Goal: Task Accomplishment & Management: Manage account settings

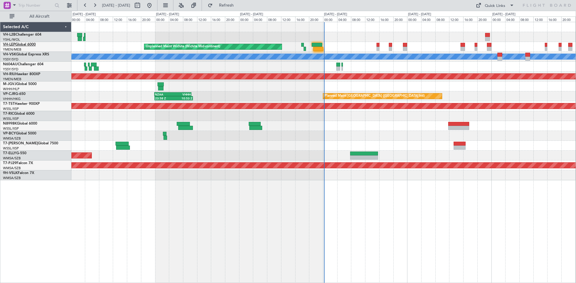
click at [25, 45] on link "VH-LEP Global 6000" at bounding box center [19, 45] width 33 height 4
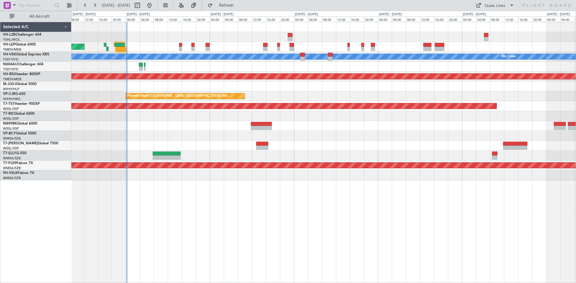
click at [210, 90] on div "Unplanned Maint Wichita (Wichita Mid-continent) MEL No Crew Planned Maint Melbo…" at bounding box center [323, 101] width 504 height 158
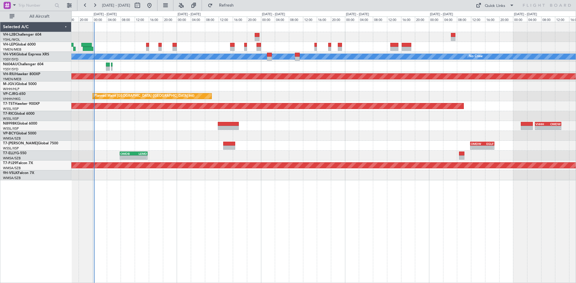
click at [309, 129] on div "- - VHHH 06:20 Z OMDW 13:50 Z" at bounding box center [323, 126] width 504 height 10
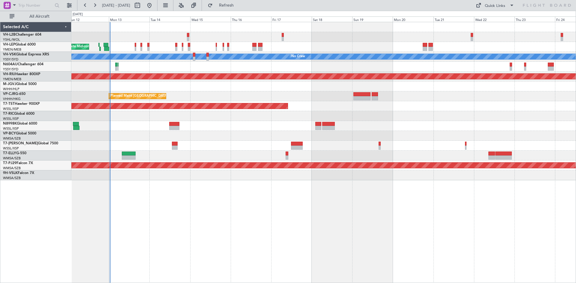
click at [271, 150] on div at bounding box center [323, 146] width 504 height 10
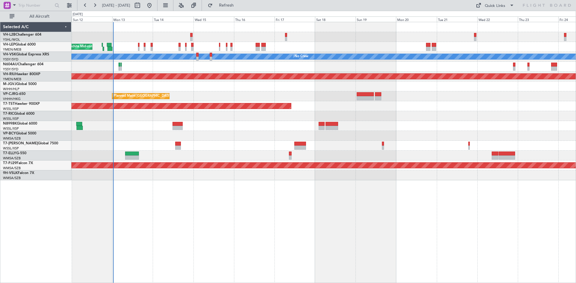
click at [267, 85] on div "Planned Maint [GEOGRAPHIC_DATA] (Seletar)" at bounding box center [323, 87] width 504 height 10
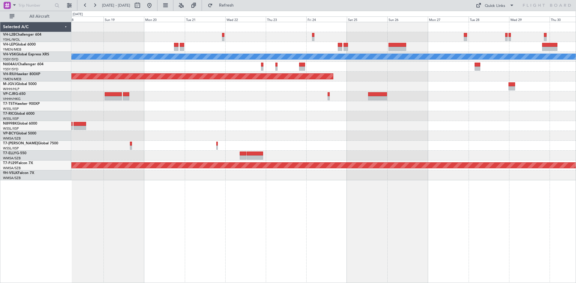
click at [149, 133] on div "MEL No Crew Planned Maint Melbourne (Essendon) Planned Maint Singapore (Seletar…" at bounding box center [323, 101] width 504 height 158
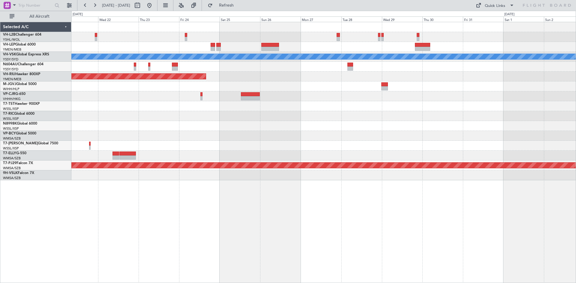
click at [285, 136] on div "MEL Planned Maint Melbourne (Essendon) Planned Maint Kuala Lumpur (Sultan Abdul…" at bounding box center [323, 101] width 504 height 158
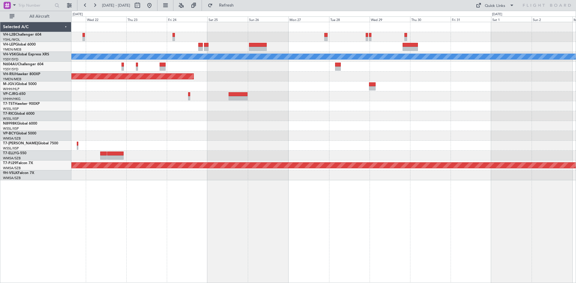
click at [318, 118] on div "MEL Planned Maint Melbourne (Essendon) Planned Maint Kuala Lumpur (Sultan Abdul…" at bounding box center [323, 101] width 504 height 158
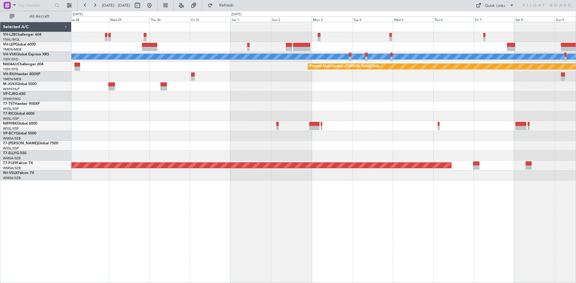
click at [298, 95] on div "[PERSON_NAME] Planned Maint Sydney ([PERSON_NAME] Intl) Planned Maint [GEOGRAPH…" at bounding box center [323, 101] width 504 height 158
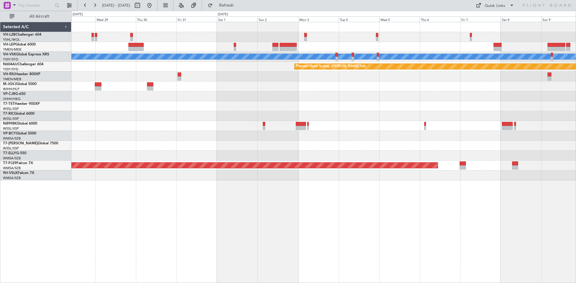
click at [348, 148] on div at bounding box center [323, 146] width 504 height 10
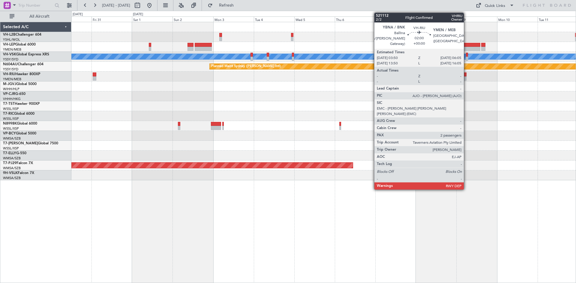
click at [466, 76] on div at bounding box center [464, 75] width 4 height 4
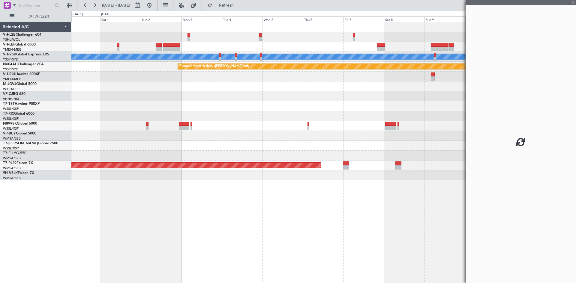
click at [415, 87] on div at bounding box center [323, 87] width 504 height 10
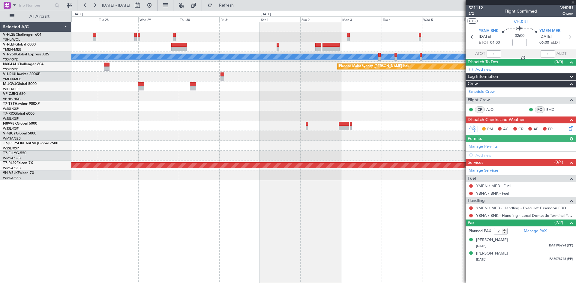
click at [327, 94] on div at bounding box center [323, 96] width 504 height 10
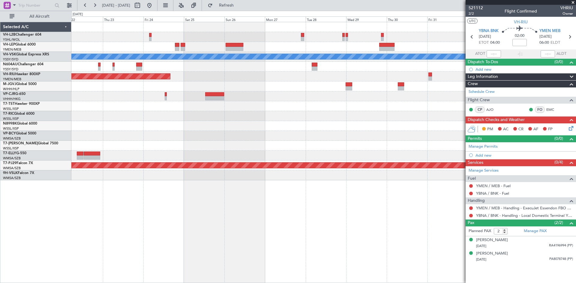
click at [348, 72] on div "[PERSON_NAME] Planned Maint Sydney ([PERSON_NAME] Intl) Planned Maint [GEOGRAPH…" at bounding box center [323, 101] width 504 height 158
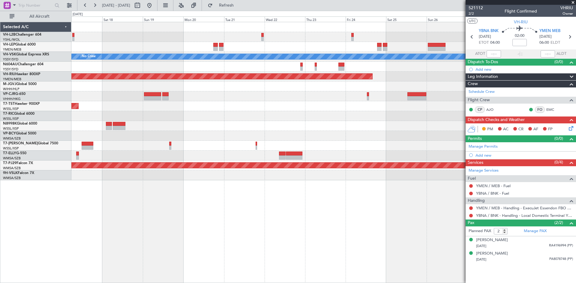
click at [343, 82] on div "MEL No Crew Planned Maint Melbourne (Essendon) Planned Maint Hong Kong (Hong Ko…" at bounding box center [323, 101] width 504 height 158
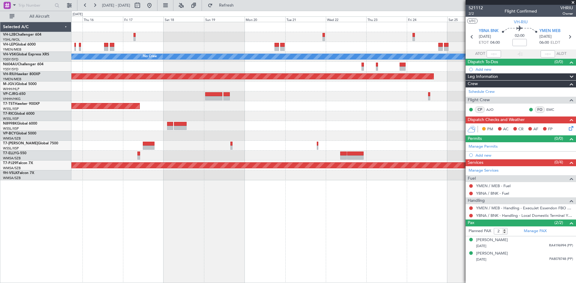
click at [243, 92] on div "Planned Maint [GEOGRAPHIC_DATA] ([GEOGRAPHIC_DATA] Intl)" at bounding box center [323, 96] width 504 height 10
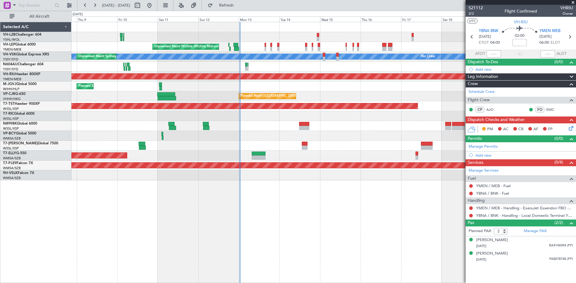
click at [381, 90] on div "Planned Maint [GEOGRAPHIC_DATA] (Seletar)" at bounding box center [323, 87] width 504 height 10
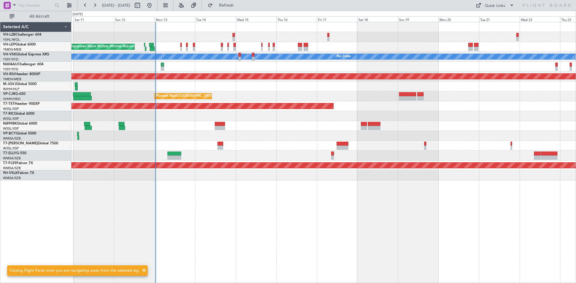
click at [157, 52] on div "Unplanned Maint Wichita (Wichita Mid-continent)" at bounding box center [323, 47] width 504 height 10
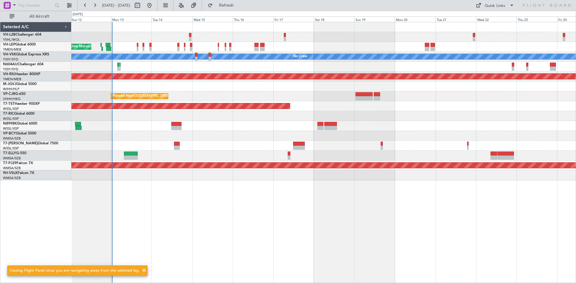
click at [205, 51] on div "Unplanned Maint Wichita (Wichita Mid-continent)" at bounding box center [323, 47] width 504 height 10
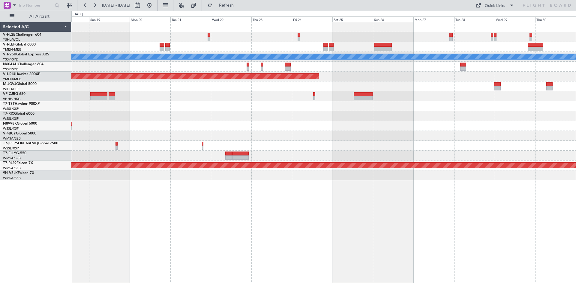
click at [206, 129] on div "[PERSON_NAME] No Crew Planned Maint Sydney ([PERSON_NAME] Intl) Planned Maint […" at bounding box center [323, 101] width 504 height 158
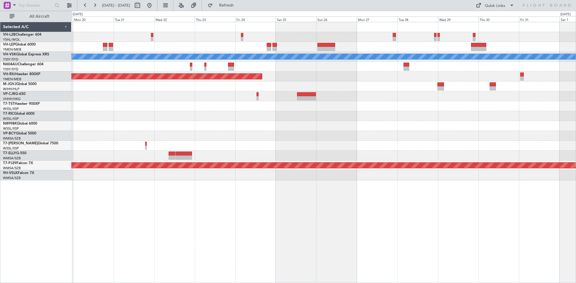
click at [226, 60] on div "MEL No Crew" at bounding box center [323, 57] width 504 height 10
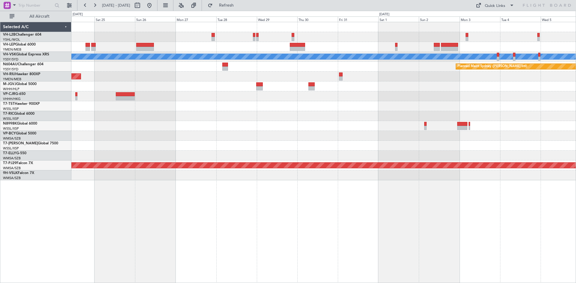
click at [332, 124] on div at bounding box center [323, 126] width 504 height 10
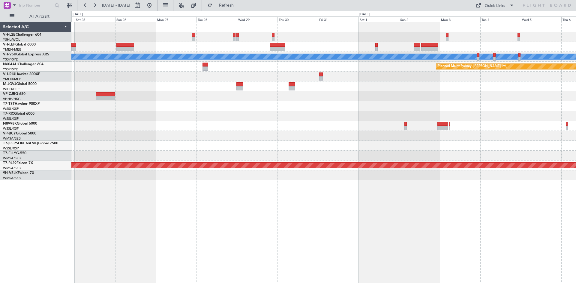
click at [312, 125] on div at bounding box center [323, 126] width 504 height 10
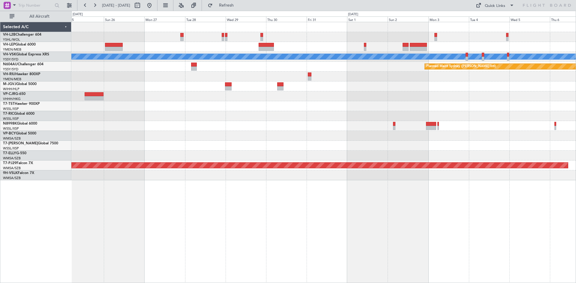
click at [301, 132] on div at bounding box center [323, 136] width 504 height 10
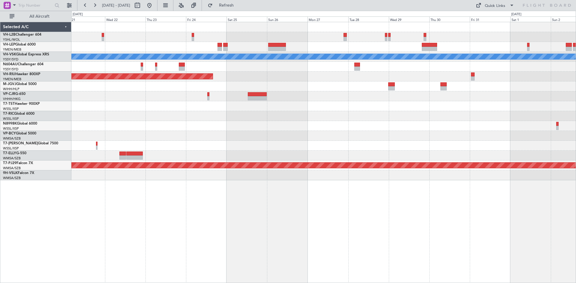
click at [464, 127] on div "[PERSON_NAME] Planned Maint Sydney ([PERSON_NAME] Intl) Planned Maint [GEOGRAPH…" at bounding box center [323, 101] width 504 height 158
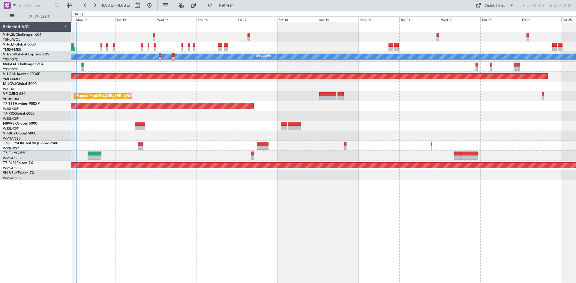
click at [550, 126] on div "Unplanned Maint Wichita (Wichita Mid-continent) MEL No Crew Unplanned Maint Syd…" at bounding box center [323, 101] width 504 height 158
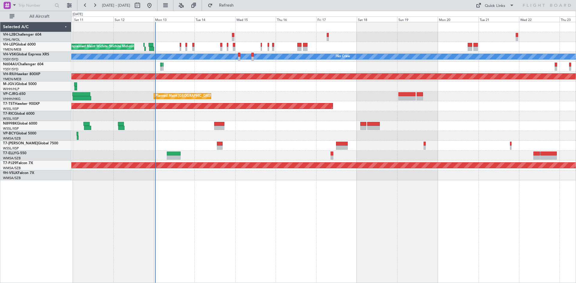
click at [285, 148] on div at bounding box center [323, 146] width 504 height 10
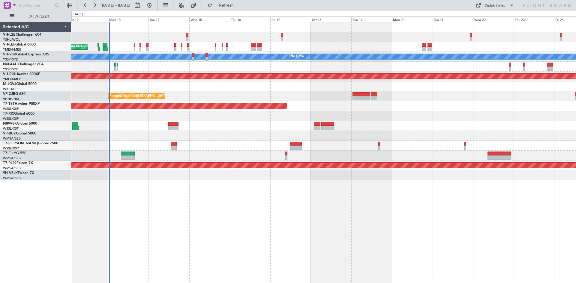
click at [239, 160] on div "Unplanned Maint Wichita (Wichita Mid-continent) [PERSON_NAME] No Crew Unplanned…" at bounding box center [323, 101] width 504 height 158
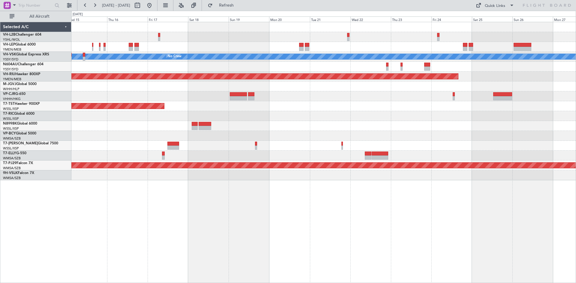
click at [261, 151] on div "Unplanned Maint Wichita (Wichita Mid-continent) [PERSON_NAME] No Crew Planned M…" at bounding box center [323, 101] width 504 height 158
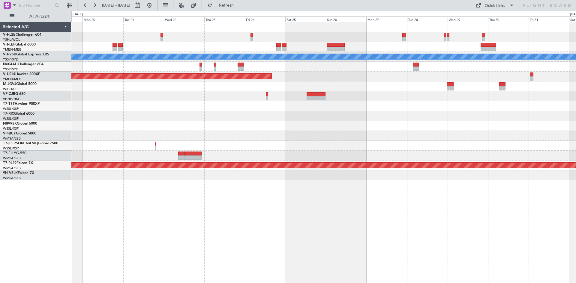
click at [251, 149] on div "[PERSON_NAME] No Crew Planned Maint Sydney ([PERSON_NAME] Intl) Planned Maint […" at bounding box center [323, 101] width 504 height 158
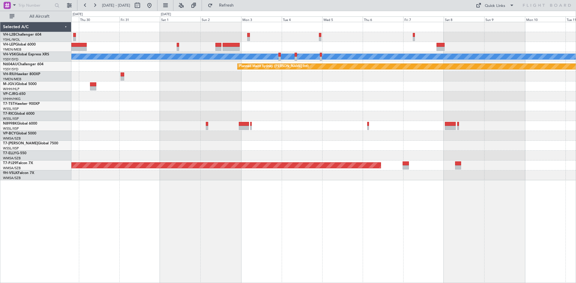
click at [181, 156] on div "[PERSON_NAME] Planned Maint Sydney ([PERSON_NAME] Intl) Planned Maint [GEOGRAPH…" at bounding box center [323, 101] width 504 height 158
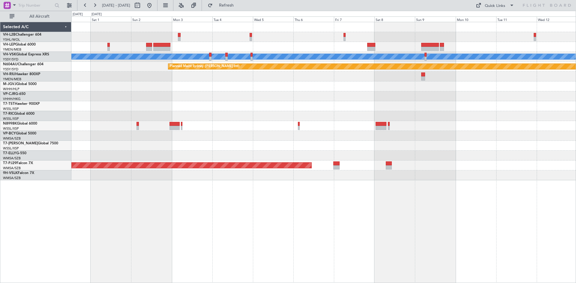
click at [184, 50] on div at bounding box center [323, 47] width 504 height 10
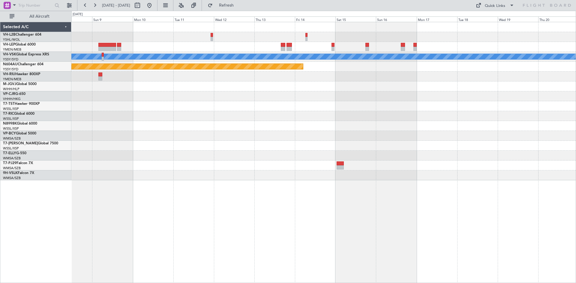
click at [165, 131] on div "[PERSON_NAME] Planned Maint Sydney ([PERSON_NAME] Intl) Planned Maint [GEOGRAPH…" at bounding box center [323, 101] width 504 height 158
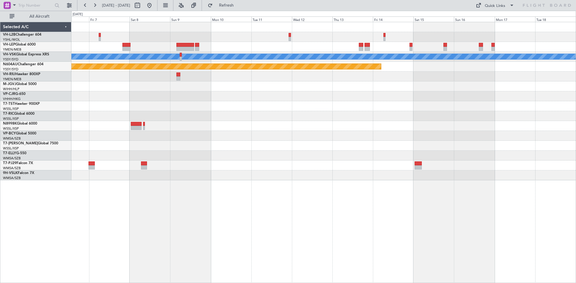
click at [175, 100] on div at bounding box center [323, 96] width 504 height 10
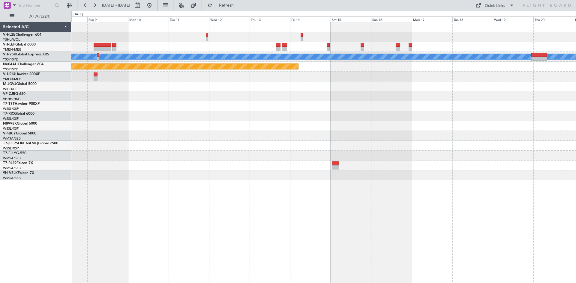
click at [236, 103] on div "[PERSON_NAME] Planned Maint Sydney ([PERSON_NAME] Intl) Planned Maint [GEOGRAPH…" at bounding box center [323, 101] width 504 height 158
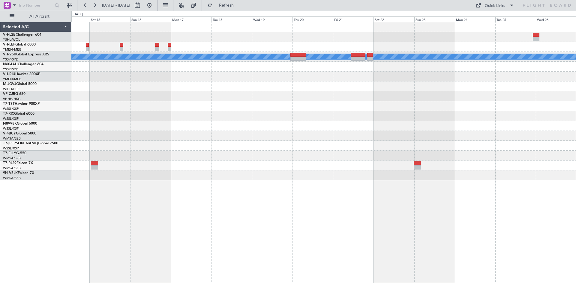
click at [278, 130] on div "[PERSON_NAME] Planned Maint Sydney ([PERSON_NAME] Intl)" at bounding box center [323, 101] width 504 height 158
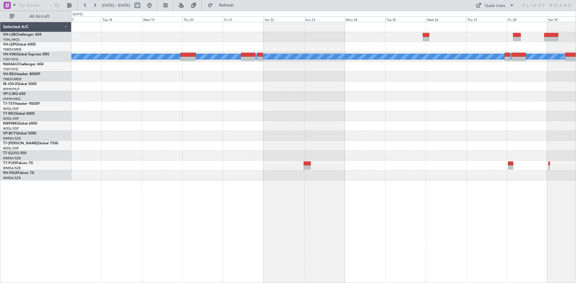
click at [304, 126] on div "MEL Planned Maint Sydney (Kingsford Smith Intl) Planned Maint Sydney (Kingsford…" at bounding box center [323, 101] width 504 height 158
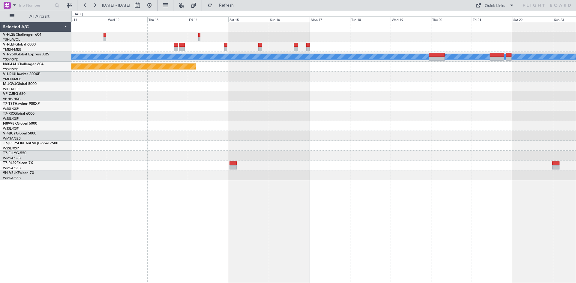
click at [419, 106] on div at bounding box center [323, 106] width 504 height 10
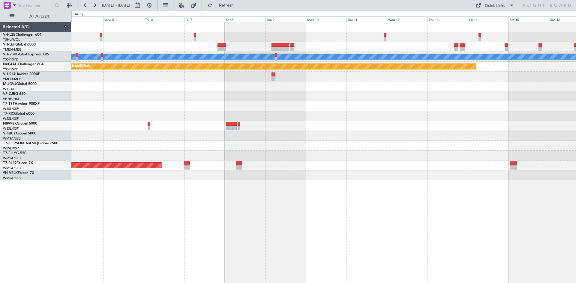
click at [414, 126] on div at bounding box center [323, 126] width 504 height 10
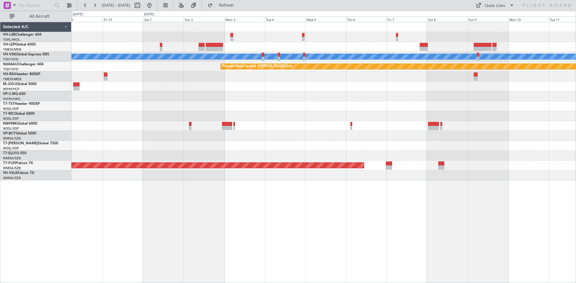
click at [386, 121] on div "[PERSON_NAME] Planned Maint Sydney ([PERSON_NAME] Intl) Planned Maint [GEOGRAPH…" at bounding box center [323, 101] width 504 height 158
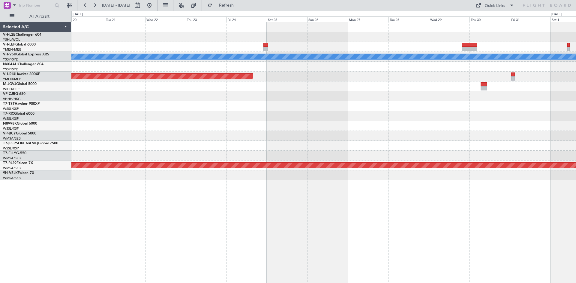
click at [429, 118] on div at bounding box center [323, 116] width 504 height 10
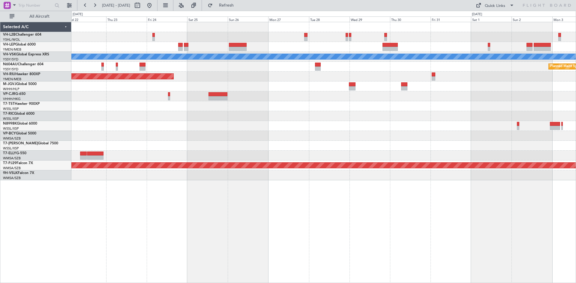
click at [206, 131] on div "[PERSON_NAME] Planned Maint Sydney ([PERSON_NAME] Intl) Planned Maint [GEOGRAPH…" at bounding box center [323, 101] width 504 height 158
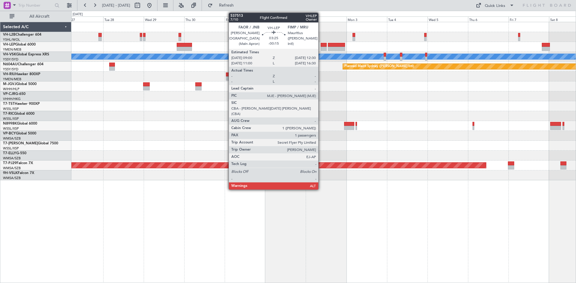
click at [321, 45] on div at bounding box center [324, 45] width 6 height 4
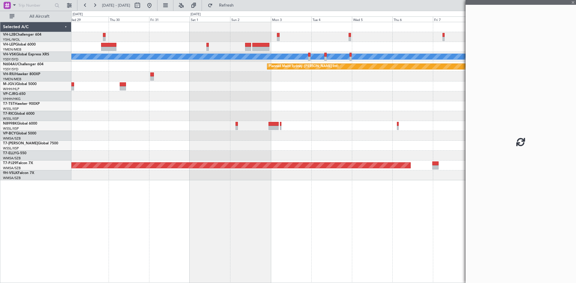
click at [243, 87] on div "[PERSON_NAME] Planned Maint Sydney ([PERSON_NAME] Intl) Planned Maint [GEOGRAPH…" at bounding box center [323, 101] width 504 height 158
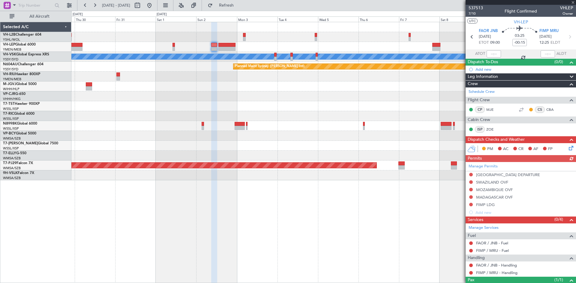
click at [407, 110] on div at bounding box center [323, 106] width 504 height 10
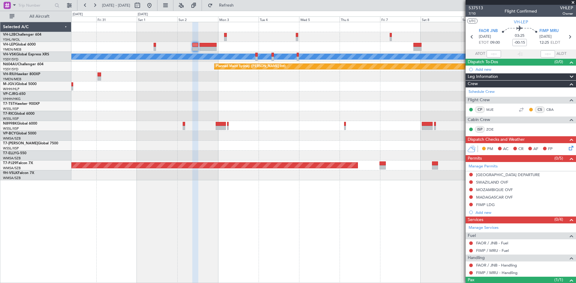
click at [227, 46] on div at bounding box center [323, 47] width 504 height 10
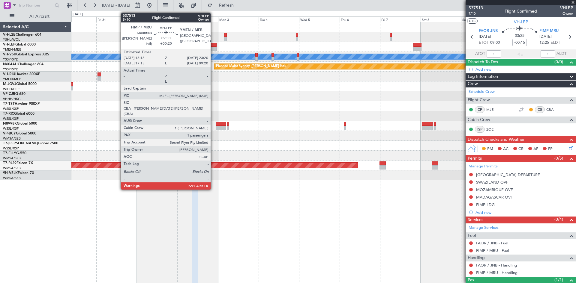
click at [213, 46] on div at bounding box center [207, 45] width 17 height 4
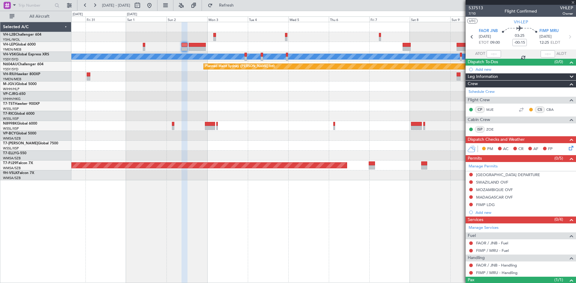
click at [342, 103] on div at bounding box center [323, 106] width 504 height 10
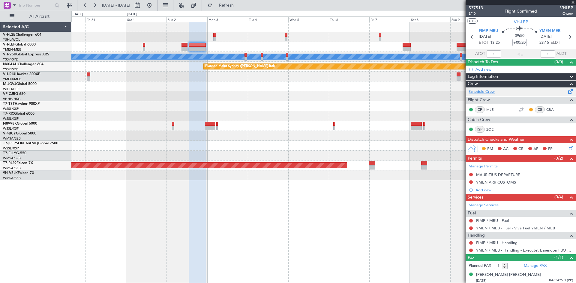
click at [493, 91] on link "Schedule Crew" at bounding box center [481, 92] width 26 height 6
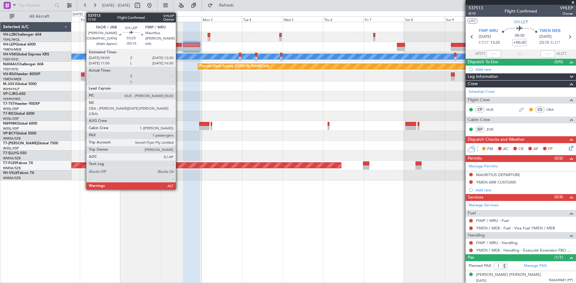
click at [178, 48] on div at bounding box center [179, 49] width 6 height 4
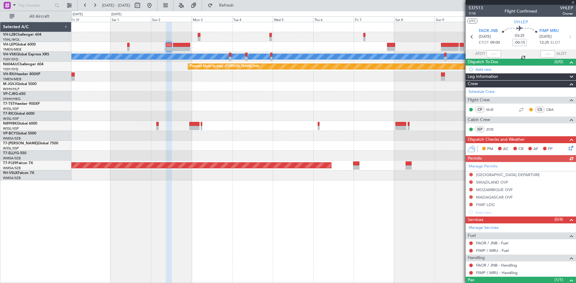
click at [217, 82] on div "[PERSON_NAME] Planned Maint Sydney ([PERSON_NAME] Intl) Planned Maint [GEOGRAPH…" at bounding box center [323, 101] width 504 height 158
click at [297, 121] on div "[PERSON_NAME] Planned Maint Sydney ([PERSON_NAME] Intl) Planned Maint [GEOGRAPH…" at bounding box center [323, 101] width 504 height 158
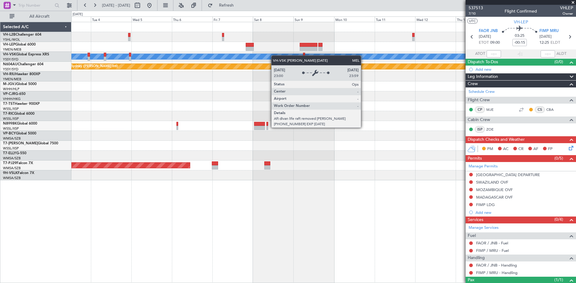
click at [254, 58] on div "[PERSON_NAME] Planned Maint Sydney ([PERSON_NAME] Intl) Planned Maint [GEOGRAPH…" at bounding box center [323, 101] width 504 height 158
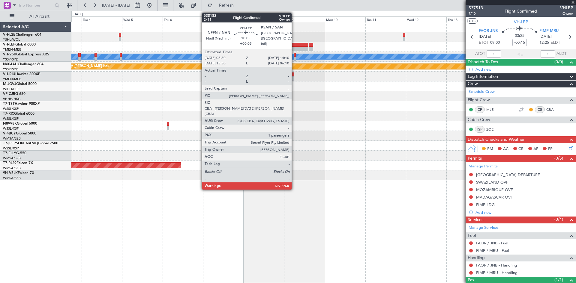
click at [294, 49] on div at bounding box center [299, 49] width 18 height 4
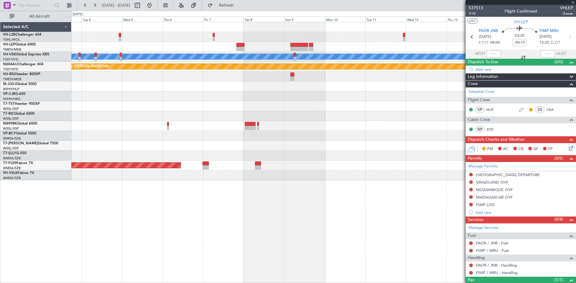
type input "+00:05"
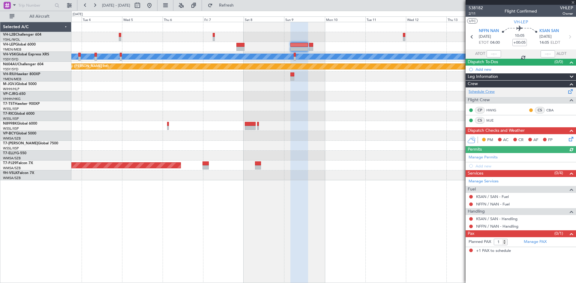
click at [476, 93] on link "Schedule Crew" at bounding box center [481, 92] width 26 height 6
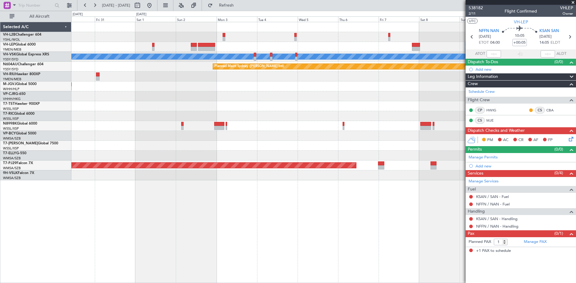
click at [342, 91] on div "[PERSON_NAME] Planned Maint Sydney ([PERSON_NAME] Intl) Planned Maint [GEOGRAPH…" at bounding box center [323, 101] width 504 height 158
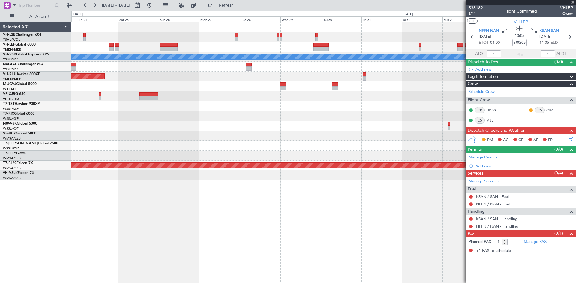
click at [418, 88] on div "[PERSON_NAME] Planned Maint Sydney ([PERSON_NAME] Intl) Planned Maint [GEOGRAPH…" at bounding box center [323, 101] width 504 height 158
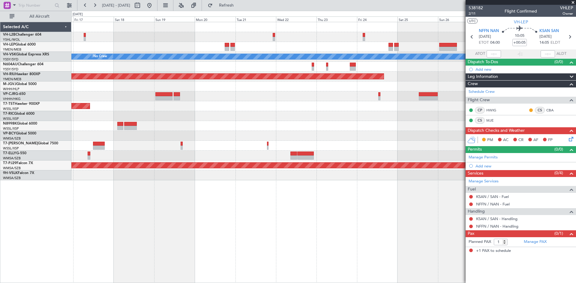
click at [399, 88] on div "MEL No Crew Planned Maint Melbourne (Essendon) Planned Maint Singapore (Seletar…" at bounding box center [323, 101] width 504 height 158
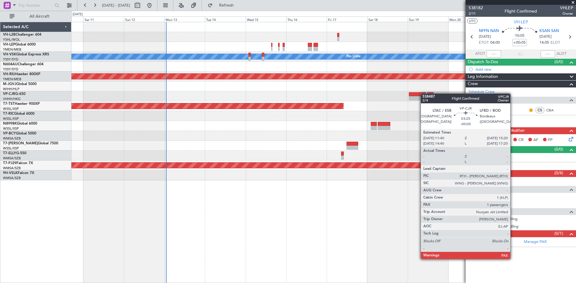
click at [428, 94] on div at bounding box center [323, 96] width 504 height 10
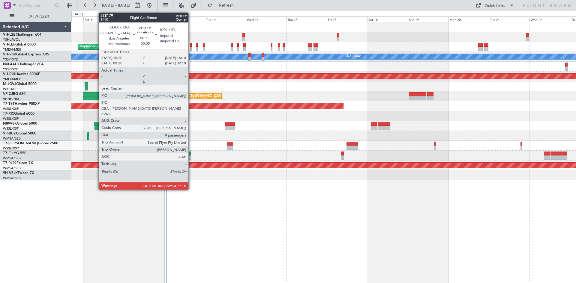
click at [191, 50] on div at bounding box center [190, 49] width 1 height 4
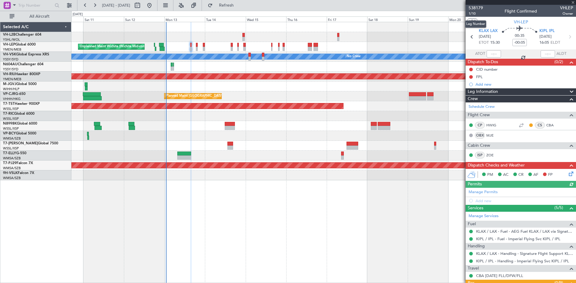
click at [475, 14] on span "1/10" at bounding box center [475, 13] width 14 height 5
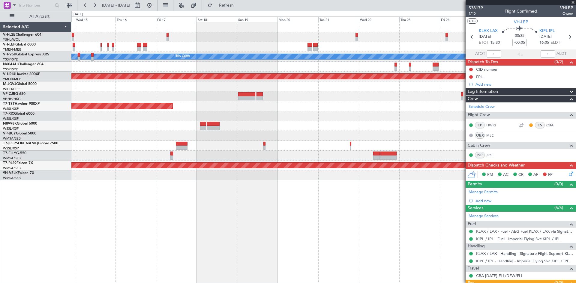
click at [195, 61] on div "Unplanned Maint Wichita (Wichita Mid-continent) [PERSON_NAME] No Crew Planned M…" at bounding box center [323, 101] width 504 height 158
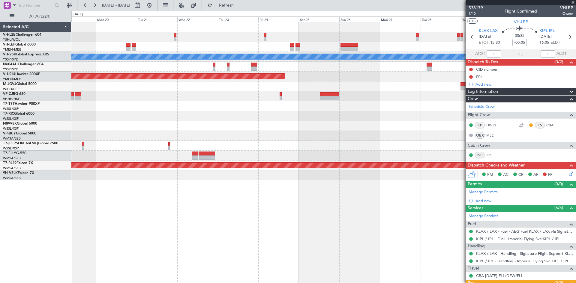
click at [161, 65] on div "[PERSON_NAME] No Crew Planned Maint Sydney ([PERSON_NAME] Intl) Planned Maint […" at bounding box center [323, 101] width 504 height 158
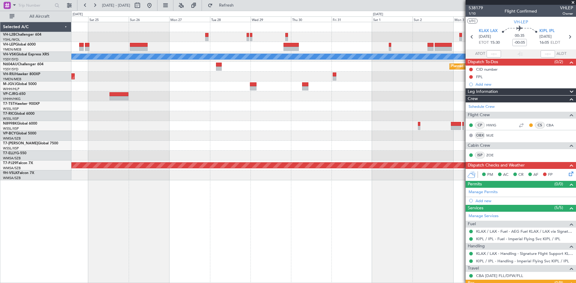
click at [209, 74] on div "[PERSON_NAME] Planned Maint Sydney ([PERSON_NAME] Intl) Planned Maint [GEOGRAPH…" at bounding box center [323, 101] width 504 height 158
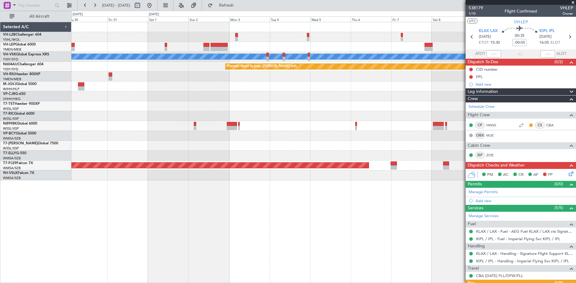
click at [192, 64] on div "[PERSON_NAME] Planned Maint Sydney ([PERSON_NAME] Intl) Planned Maint [GEOGRAPH…" at bounding box center [323, 101] width 504 height 158
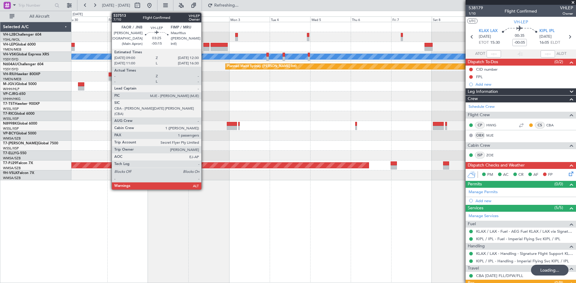
click at [205, 47] on div at bounding box center [206, 49] width 6 height 4
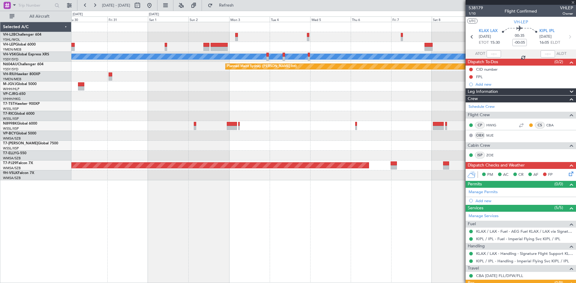
type input "-00:15"
type input "1"
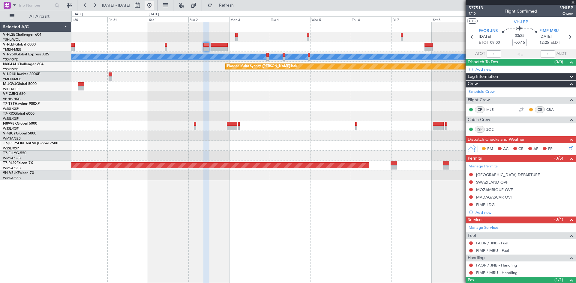
click at [154, 7] on button at bounding box center [150, 6] width 10 height 10
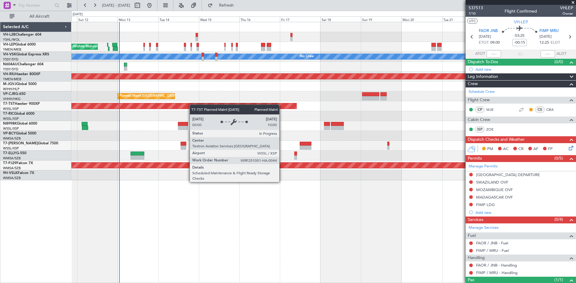
click at [166, 110] on div "Unplanned Maint Wichita (Wichita Mid-continent) [PERSON_NAME] No Crew Unplanned…" at bounding box center [323, 101] width 504 height 158
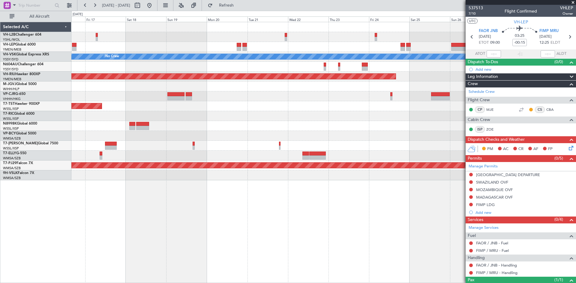
click at [178, 117] on div "MEL No Crew Planned Maint Melbourne (Essendon) Planned Maint Hong Kong (Hong Ko…" at bounding box center [323, 101] width 504 height 158
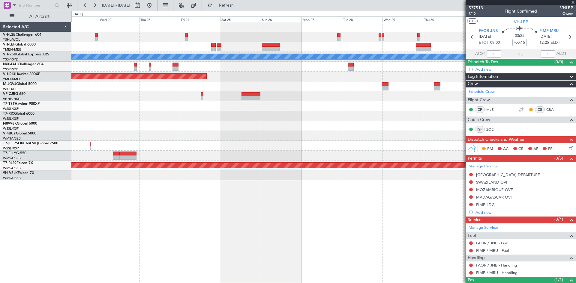
click at [222, 131] on div "[PERSON_NAME] Planned Maint Sydney ([PERSON_NAME] Intl) Planned Maint [GEOGRAPH…" at bounding box center [323, 101] width 504 height 158
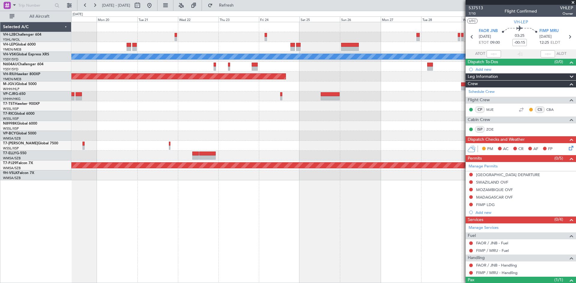
click at [193, 105] on div "Planned Maint [GEOGRAPHIC_DATA] (Seletar)" at bounding box center [323, 106] width 504 height 10
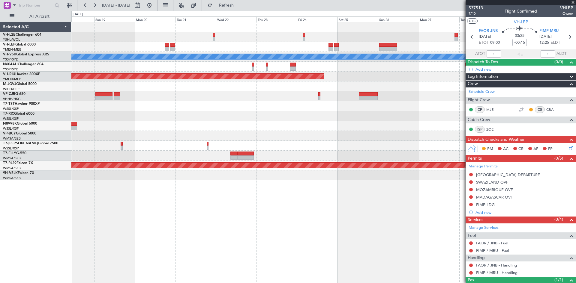
click at [205, 128] on div at bounding box center [323, 126] width 504 height 10
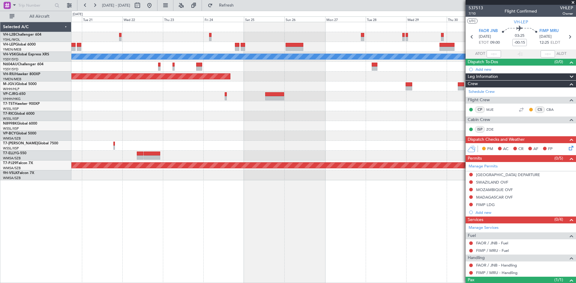
click at [124, 149] on div "MEL No Crew Planned Maint Sydney (Kingsford Smith Intl) Planned Maint Melbourne…" at bounding box center [323, 101] width 504 height 158
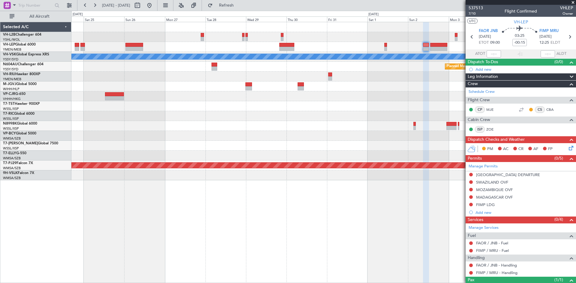
click at [172, 145] on div "[PERSON_NAME] Planned Maint Sydney ([PERSON_NAME] Intl) Planned Maint [GEOGRAPH…" at bounding box center [323, 101] width 504 height 158
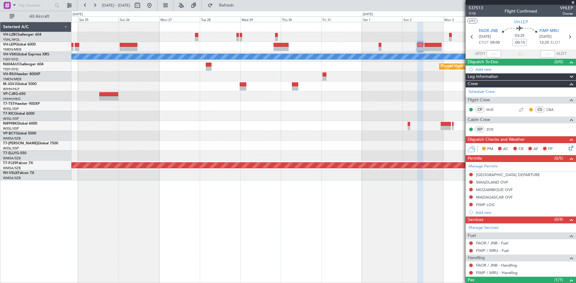
click at [366, 103] on div at bounding box center [323, 106] width 504 height 10
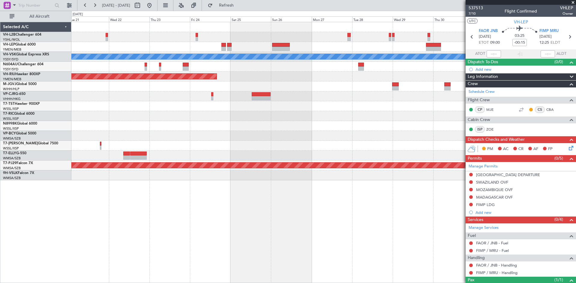
click at [331, 110] on div "MEL No Crew Planned Maint Sydney (Kingsford Smith Intl) Planned Maint Melbourne…" at bounding box center [323, 101] width 504 height 158
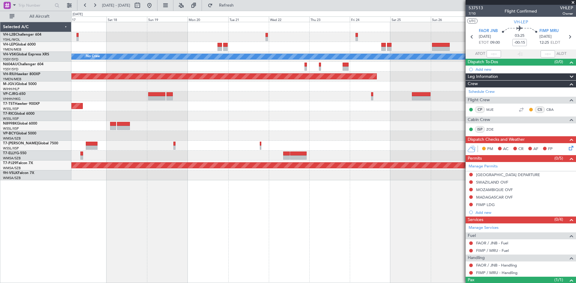
click at [348, 111] on div "MEL No Crew Planned Maint Melbourne (Essendon) Planned Maint Hong Kong (Hong Ko…" at bounding box center [323, 101] width 504 height 158
click at [312, 115] on div at bounding box center [323, 116] width 504 height 10
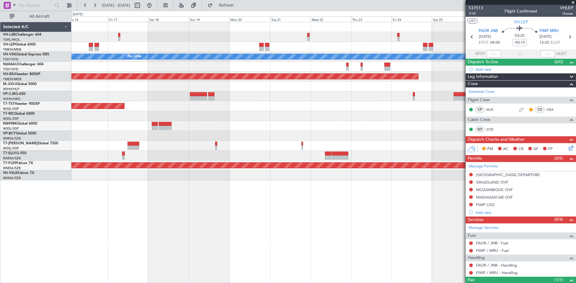
click at [339, 115] on div at bounding box center [323, 116] width 504 height 10
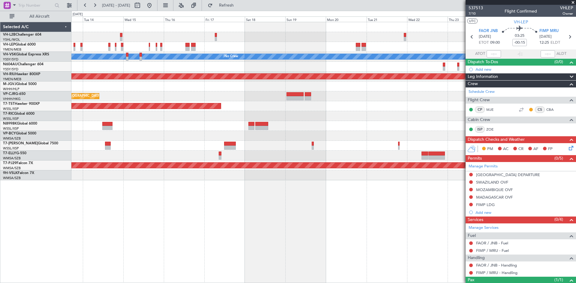
click at [316, 118] on div at bounding box center [323, 116] width 504 height 10
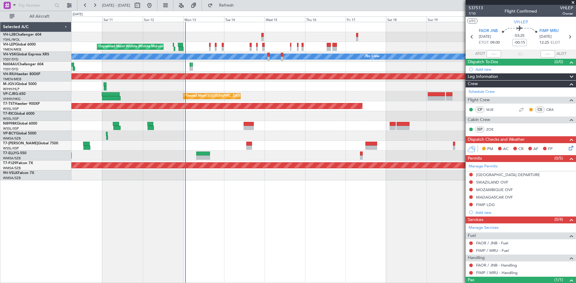
click at [315, 51] on div "Unplanned Maint Wichita (Wichita Mid-continent) MEL No Crew Unplanned Maint Syd…" at bounding box center [323, 101] width 504 height 158
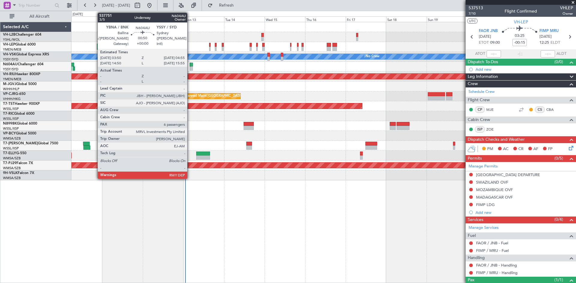
click at [190, 69] on div at bounding box center [191, 69] width 2 height 4
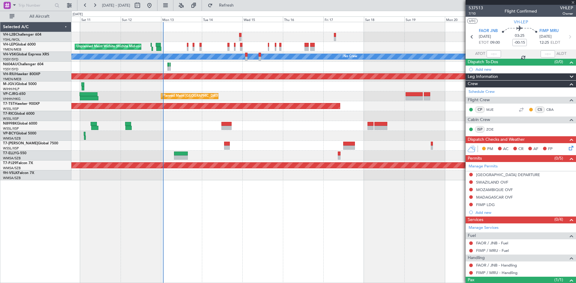
click at [203, 71] on div at bounding box center [323, 67] width 504 height 10
type input "6"
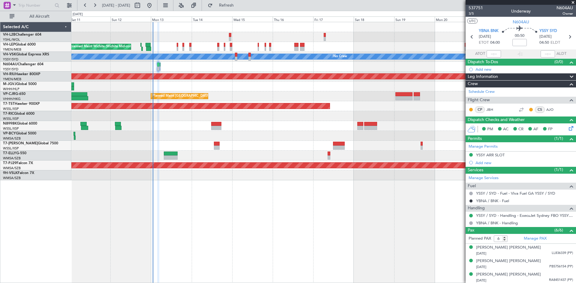
click at [287, 93] on div "Unplanned Maint Wichita (Wichita Mid-continent) [PERSON_NAME] No Crew Unplanned…" at bounding box center [323, 101] width 504 height 158
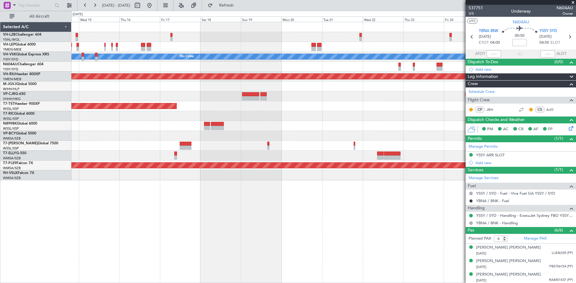
click at [198, 101] on div "Unplanned Maint Wichita (Wichita Mid-continent) [PERSON_NAME] No Crew Planned M…" at bounding box center [323, 101] width 504 height 158
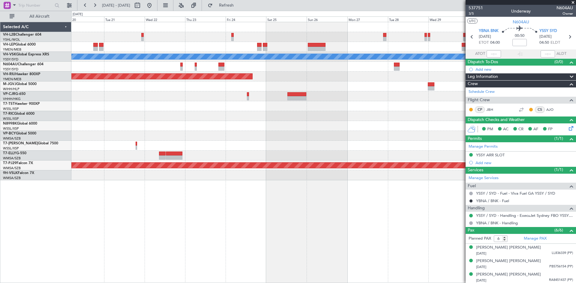
click at [157, 112] on div "[PERSON_NAME] No Crew Planned Maint Sydney ([PERSON_NAME] Intl) Planned Maint […" at bounding box center [323, 101] width 504 height 158
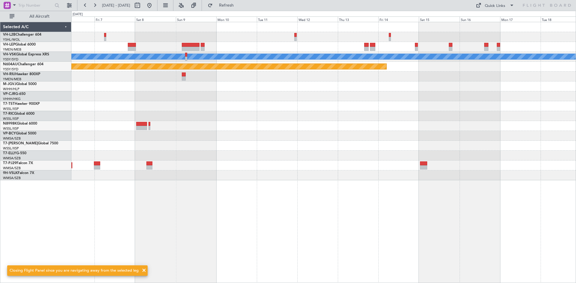
click at [296, 123] on div "[PERSON_NAME] Planned Maint Sydney ([PERSON_NAME] Intl) Planned Maint [GEOGRAPH…" at bounding box center [323, 101] width 504 height 158
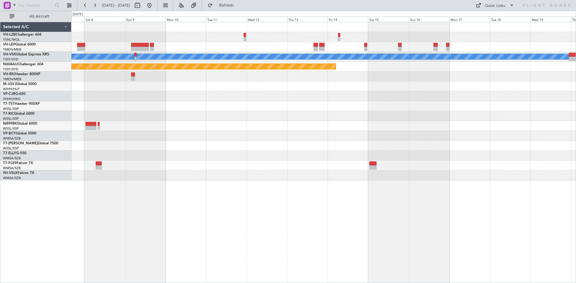
click at [214, 56] on div "[PERSON_NAME] Planned Maint Sydney ([PERSON_NAME] Intl) Planned Maint [GEOGRAPH…" at bounding box center [323, 101] width 504 height 158
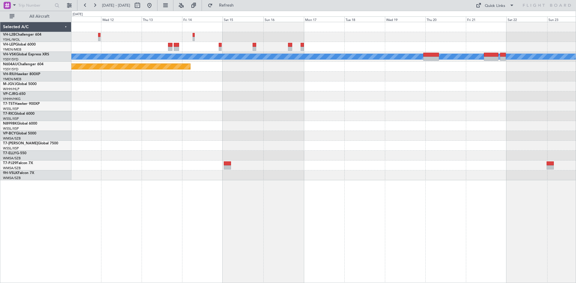
click at [346, 63] on div "[PERSON_NAME] Planned Maint Sydney ([PERSON_NAME] Intl)" at bounding box center [323, 101] width 504 height 158
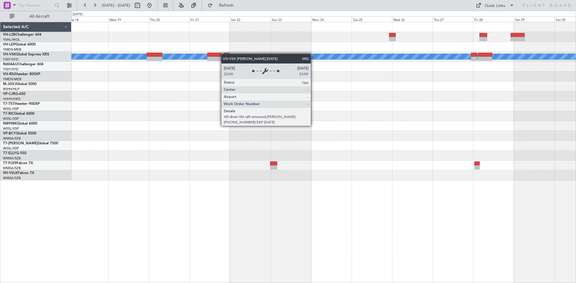
click at [187, 58] on div "MEL" at bounding box center [323, 101] width 504 height 158
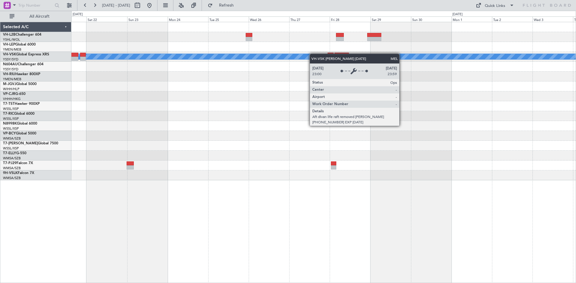
click at [241, 55] on div "MEL" at bounding box center [323, 101] width 504 height 158
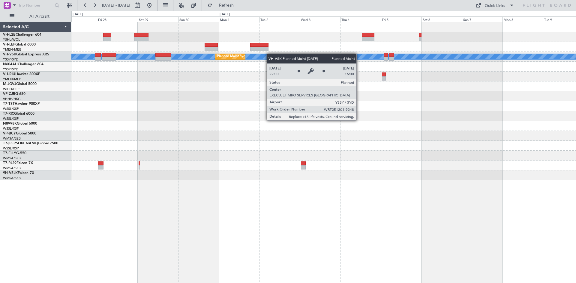
click at [237, 54] on div "[PERSON_NAME] Planned Maint Sydney ([PERSON_NAME] Intl)" at bounding box center [323, 101] width 504 height 158
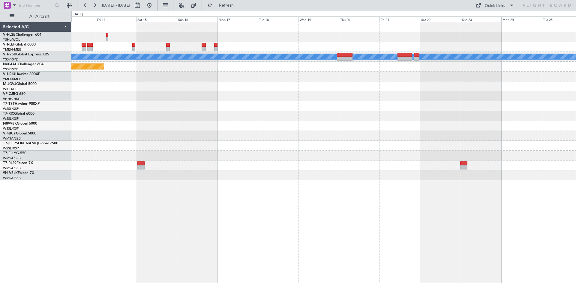
click at [523, 88] on div "[PERSON_NAME] Planned Maint Sydney ([PERSON_NAME] Intl)" at bounding box center [323, 101] width 504 height 158
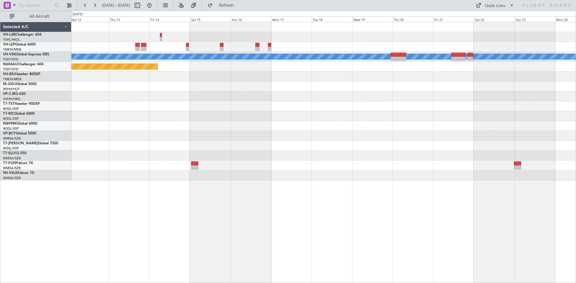
click at [257, 103] on div at bounding box center [323, 106] width 504 height 10
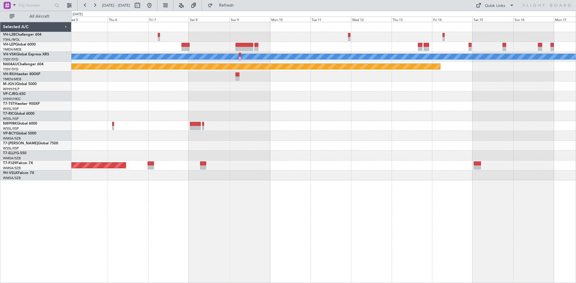
click at [452, 107] on div "[PERSON_NAME] Planned Maint Sydney ([PERSON_NAME] Intl) Planned Maint [GEOGRAPH…" at bounding box center [323, 101] width 504 height 158
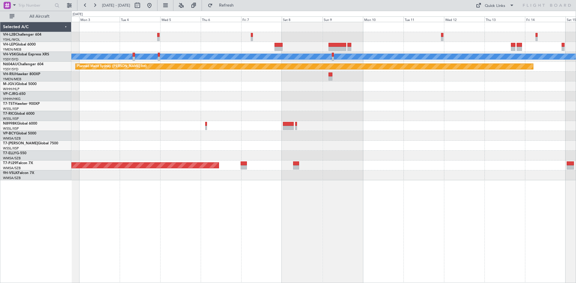
click at [489, 94] on div "[PERSON_NAME] Planned Maint Sydney ([PERSON_NAME] Intl) Planned Maint [GEOGRAPH…" at bounding box center [323, 101] width 504 height 158
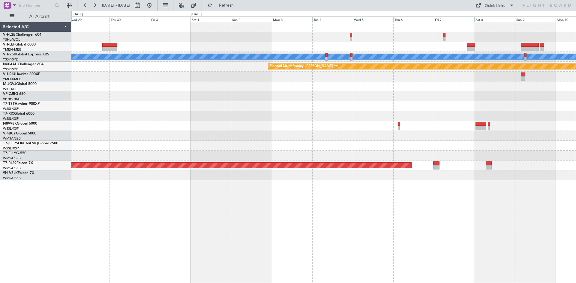
click at [477, 94] on div at bounding box center [323, 96] width 504 height 10
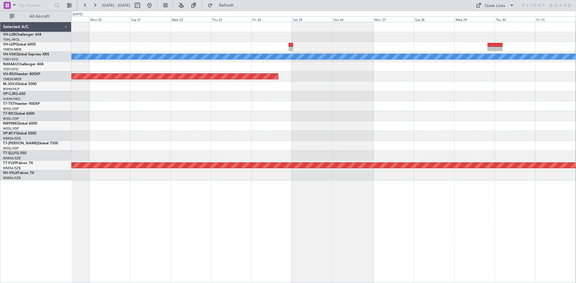
click at [495, 112] on div "[PERSON_NAME] Planned Maint Sydney ([PERSON_NAME] Intl) Planned Maint [GEOGRAPH…" at bounding box center [323, 101] width 504 height 158
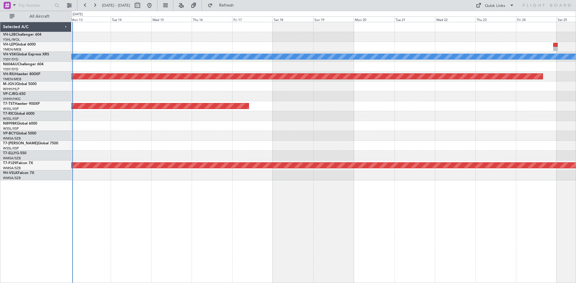
click at [478, 117] on div at bounding box center [323, 116] width 504 height 10
click at [202, 146] on div "[PERSON_NAME] Unplanned Maint Sydney ([PERSON_NAME] Intl) Planned Maint [GEOGRA…" at bounding box center [323, 101] width 504 height 158
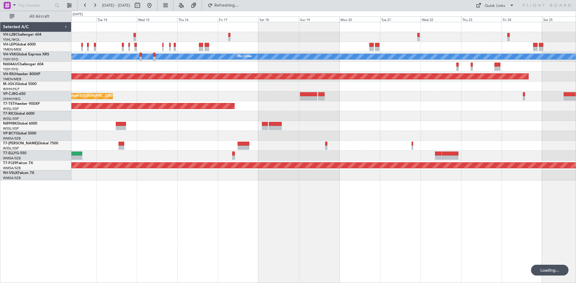
click at [316, 99] on div at bounding box center [308, 98] width 17 height 4
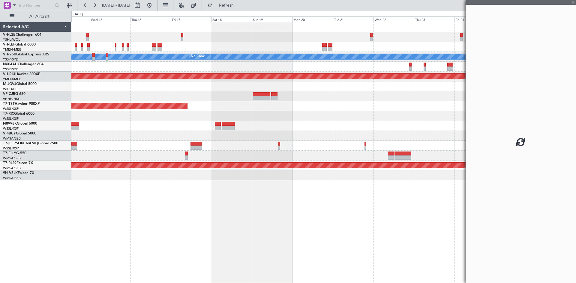
click at [349, 115] on div "Unplanned Maint Wichita (Wichita Mid-continent) [PERSON_NAME] No Crew Planned M…" at bounding box center [323, 101] width 504 height 158
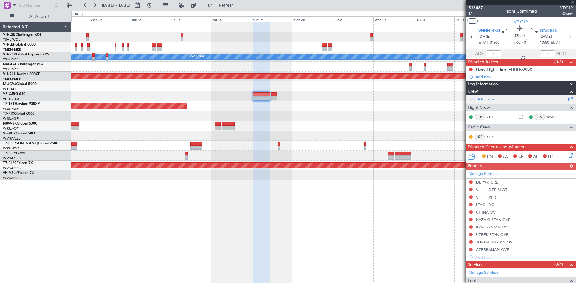
click at [486, 99] on link "Schedule Crew" at bounding box center [481, 100] width 26 height 6
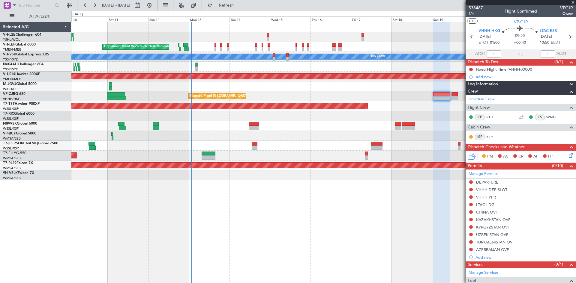
click at [379, 103] on div "Planned Maint [GEOGRAPHIC_DATA] (Seletar)" at bounding box center [323, 106] width 504 height 10
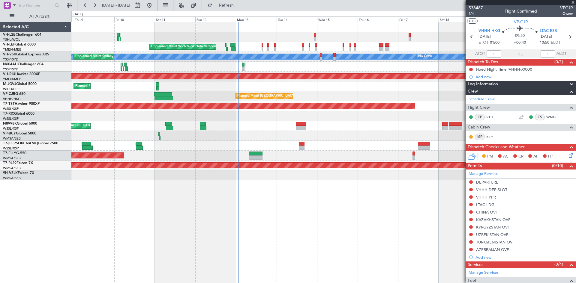
click at [187, 98] on div "Unplanned Maint Wichita (Wichita Mid-continent) [PERSON_NAME] No Crew Unplanned…" at bounding box center [323, 101] width 504 height 158
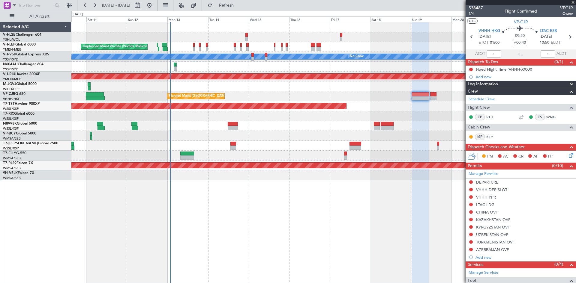
click at [271, 139] on div at bounding box center [323, 136] width 504 height 10
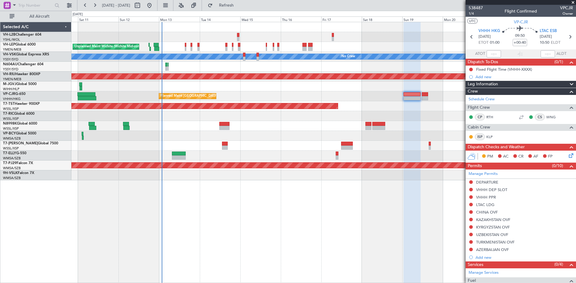
click at [261, 134] on div at bounding box center [323, 136] width 504 height 10
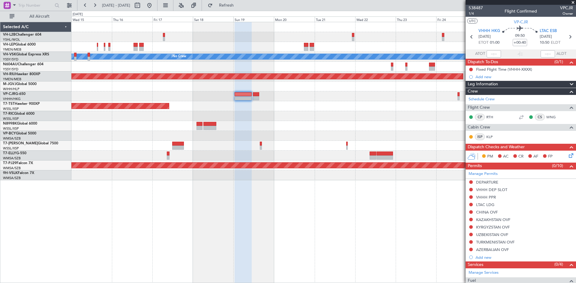
click at [276, 153] on div "Unplanned Maint Wichita (Wichita Mid-continent) [PERSON_NAME] No Crew Planned M…" at bounding box center [323, 101] width 504 height 158
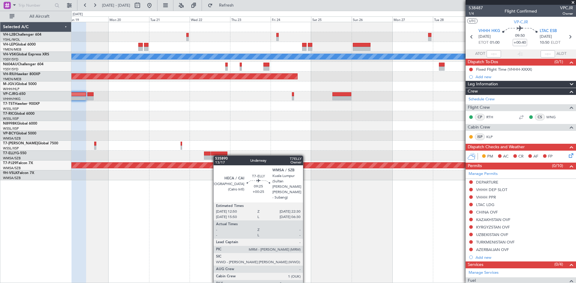
click at [214, 156] on div "[PERSON_NAME] No Crew Planned Maint Sydney ([PERSON_NAME] Intl) Planned Maint […" at bounding box center [323, 101] width 504 height 158
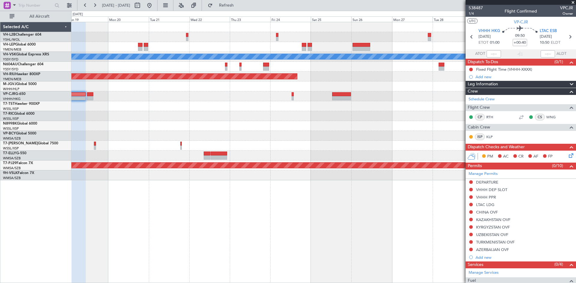
click at [184, 158] on div "[PERSON_NAME] No Crew Planned Maint Sydney ([PERSON_NAME] Intl) Planned Maint […" at bounding box center [323, 101] width 504 height 158
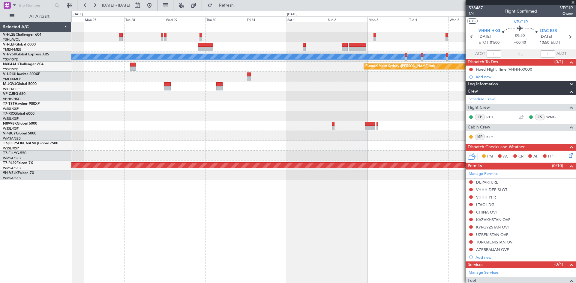
click at [172, 138] on div "[PERSON_NAME] Planned Maint Sydney ([PERSON_NAME] Intl) Planned Maint [GEOGRAPH…" at bounding box center [323, 101] width 504 height 158
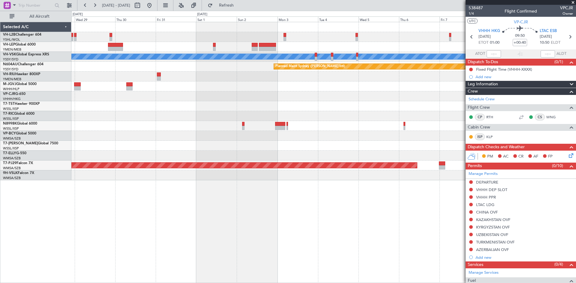
click at [100, 152] on div "[PERSON_NAME] Planned Maint Sydney ([PERSON_NAME] Intl) Planned Maint [GEOGRAPH…" at bounding box center [323, 101] width 504 height 158
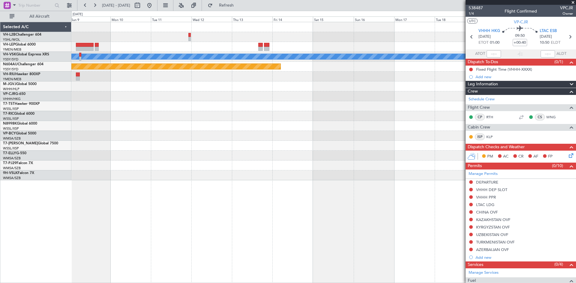
click at [124, 155] on div "[PERSON_NAME] Planned Maint Sydney ([PERSON_NAME] Intl) Planned Maint [GEOGRAPH…" at bounding box center [323, 101] width 504 height 158
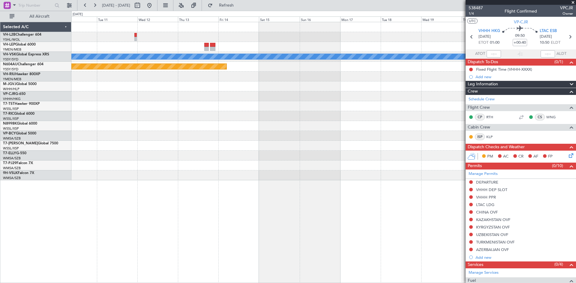
click at [269, 145] on div "[PERSON_NAME] Planned Maint Sydney ([PERSON_NAME] Intl)" at bounding box center [323, 101] width 504 height 158
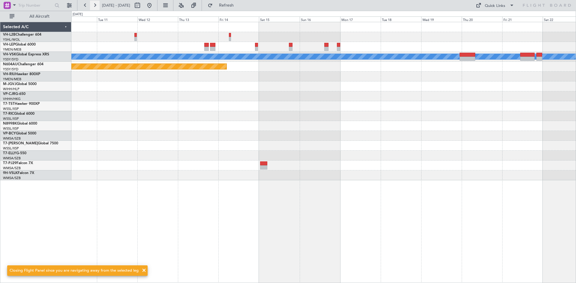
click at [97, 8] on button at bounding box center [95, 6] width 10 height 10
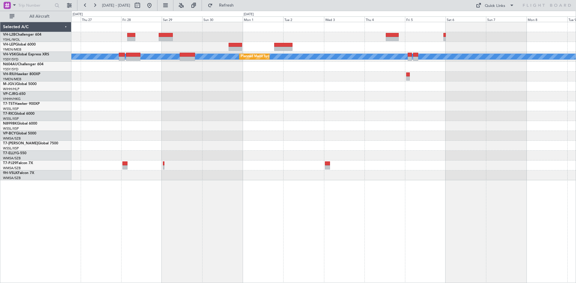
click at [127, 113] on div "[PERSON_NAME] Planned Maint Sydney ([PERSON_NAME] Intl)" at bounding box center [323, 101] width 504 height 158
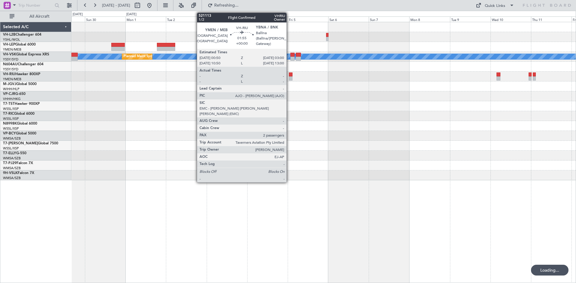
click at [289, 77] on div at bounding box center [291, 78] width 4 height 4
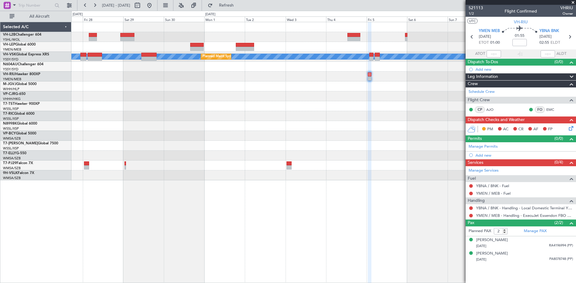
click at [393, 127] on div at bounding box center [323, 126] width 504 height 10
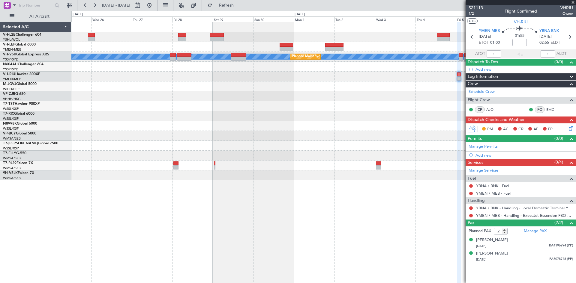
click at [396, 118] on div "[PERSON_NAME] Planned Maint Sydney ([PERSON_NAME] Intl)" at bounding box center [323, 101] width 504 height 158
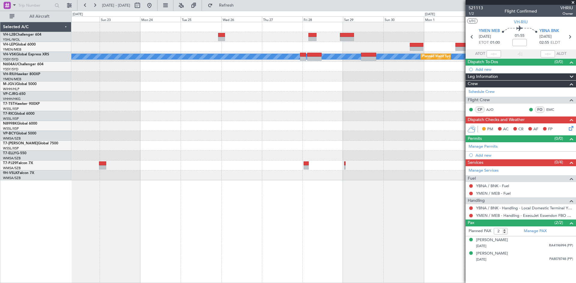
click at [312, 115] on div at bounding box center [323, 116] width 504 height 10
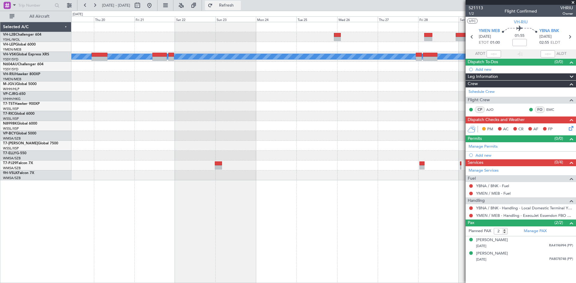
click at [238, 2] on button "Refresh" at bounding box center [223, 6] width 36 height 10
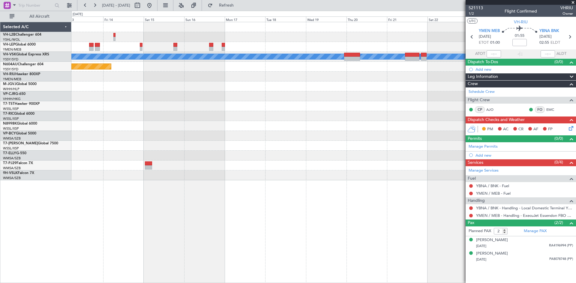
click at [399, 85] on div "[PERSON_NAME] Planned Maint Sydney ([PERSON_NAME] Intl)" at bounding box center [323, 101] width 504 height 158
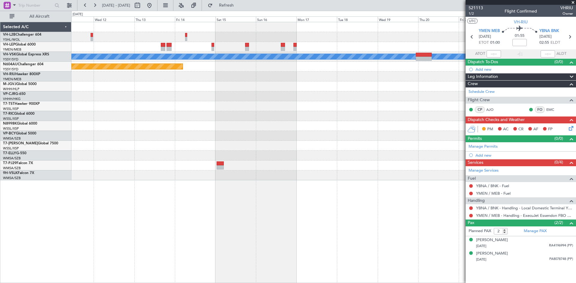
click at [426, 97] on div "[PERSON_NAME] Planned Maint Sydney ([PERSON_NAME] Intl)" at bounding box center [323, 101] width 504 height 158
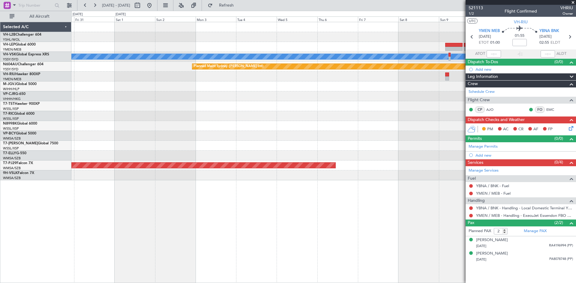
click at [376, 112] on div "[PERSON_NAME] Planned Maint Sydney ([PERSON_NAME] Intl) Planned Maint [GEOGRAPH…" at bounding box center [323, 101] width 504 height 158
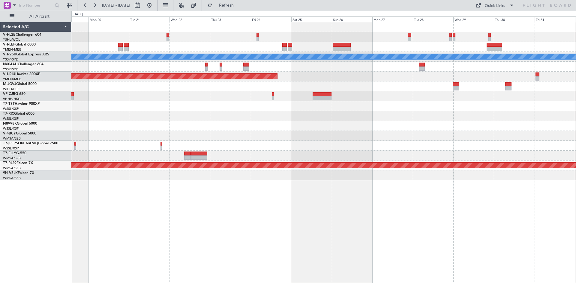
click at [398, 108] on div "[PERSON_NAME] No Crew Planned Maint Sydney ([PERSON_NAME] Intl) Planned Maint […" at bounding box center [323, 101] width 504 height 158
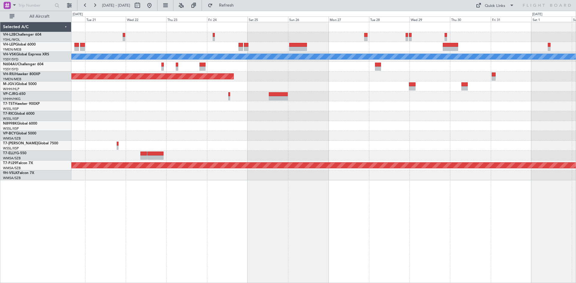
click at [250, 50] on div at bounding box center [323, 47] width 504 height 10
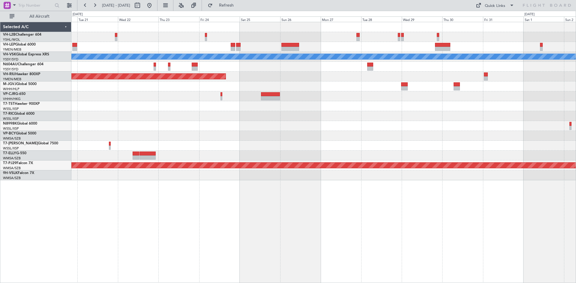
click at [244, 47] on div at bounding box center [323, 47] width 504 height 10
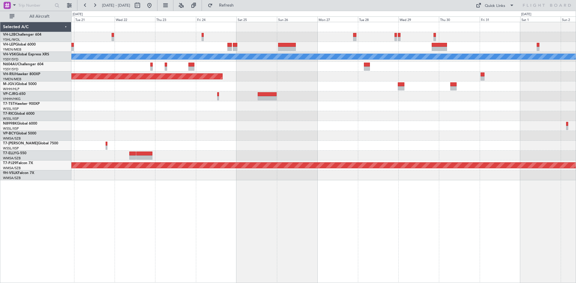
click at [245, 49] on div at bounding box center [323, 47] width 504 height 10
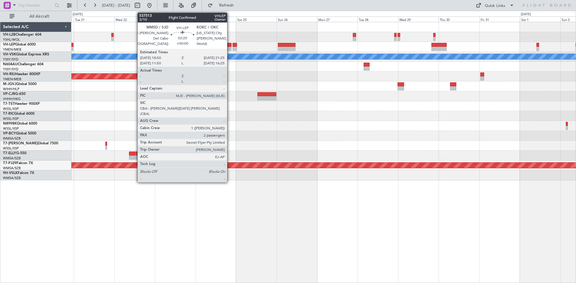
click at [230, 49] on div at bounding box center [229, 49] width 4 height 4
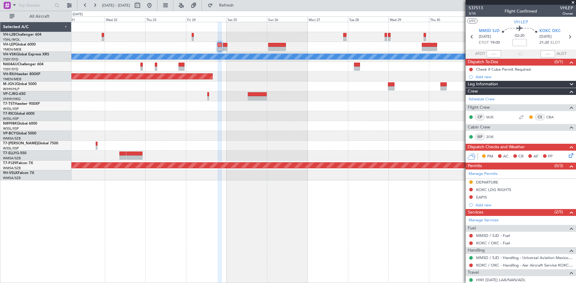
click at [236, 47] on div at bounding box center [323, 47] width 504 height 10
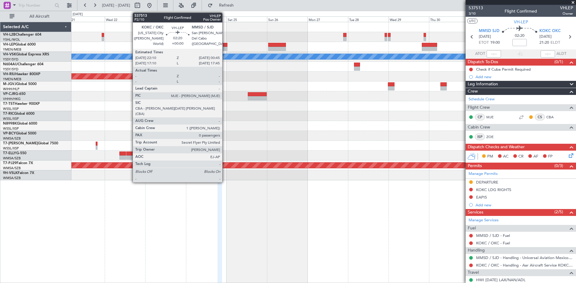
click at [225, 46] on div at bounding box center [225, 45] width 4 height 4
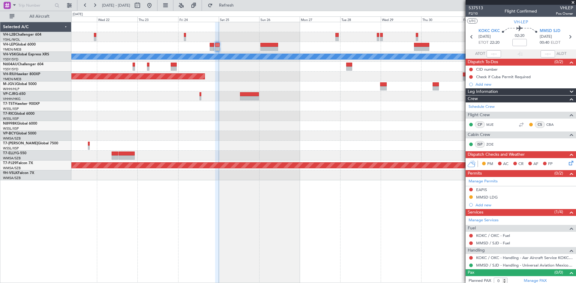
click at [397, 42] on div "[PERSON_NAME] Planned Maint Sydney ([PERSON_NAME] Intl) Planned Maint [GEOGRAPH…" at bounding box center [323, 101] width 504 height 158
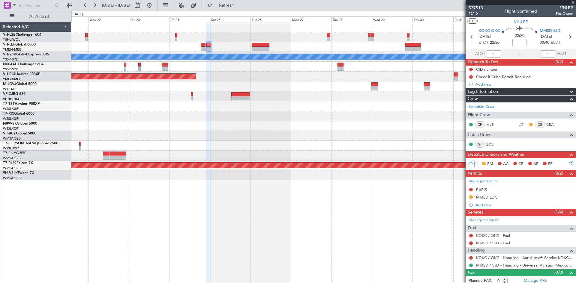
click at [390, 44] on div at bounding box center [323, 47] width 504 height 10
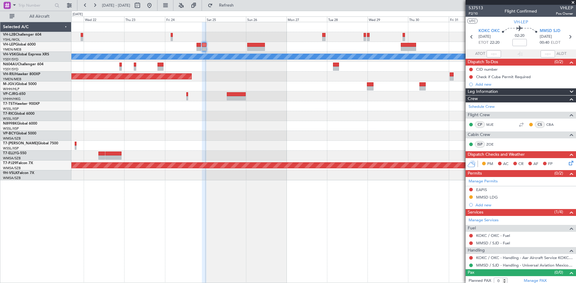
click at [386, 45] on div at bounding box center [323, 47] width 504 height 10
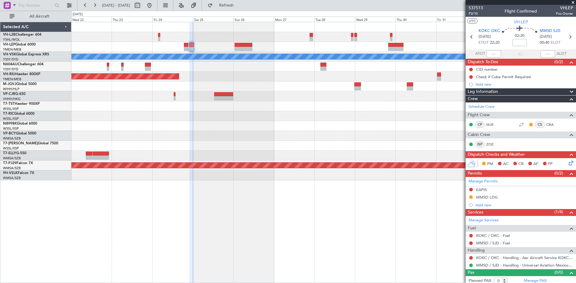
click at [382, 49] on div at bounding box center [323, 47] width 504 height 10
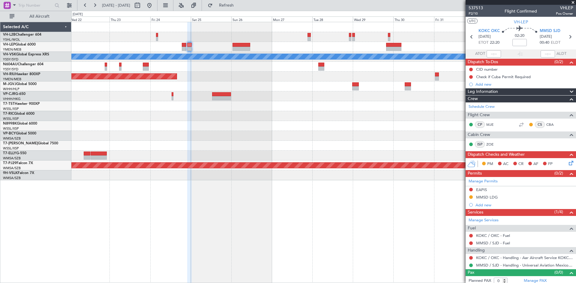
click at [198, 49] on div at bounding box center [323, 47] width 504 height 10
click at [208, 45] on div at bounding box center [323, 47] width 504 height 10
click at [206, 45] on div at bounding box center [323, 47] width 504 height 10
click at [95, 7] on button at bounding box center [95, 6] width 10 height 10
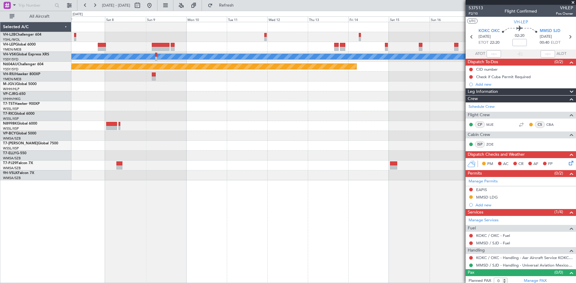
click at [269, 61] on div "[PERSON_NAME] Planned Maint Sydney ([PERSON_NAME] Intl) Planned Maint [GEOGRAPH…" at bounding box center [323, 101] width 504 height 158
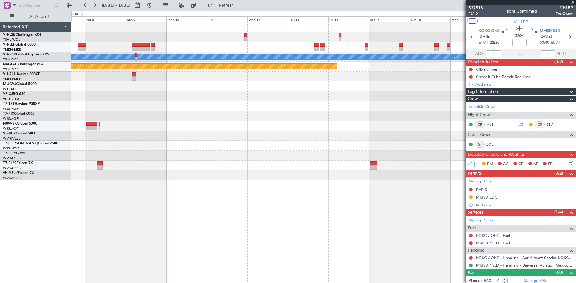
click at [285, 51] on div at bounding box center [323, 47] width 504 height 10
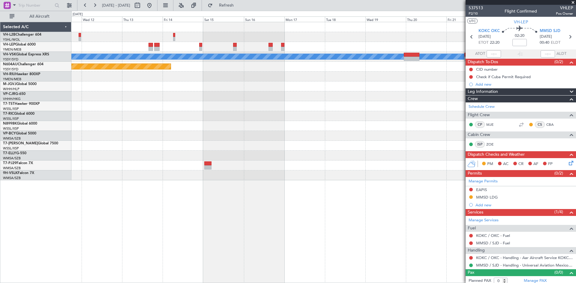
click at [195, 61] on div "[PERSON_NAME] Planned Maint Sydney ([PERSON_NAME] Intl)" at bounding box center [323, 101] width 504 height 158
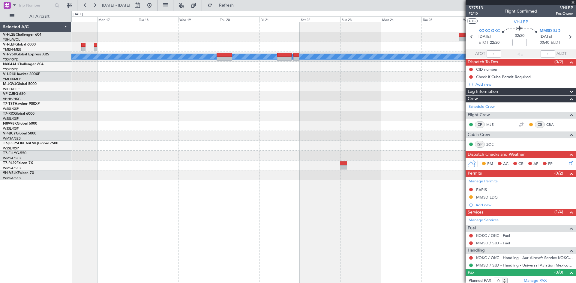
click at [182, 64] on div "[PERSON_NAME] Planned Maint Sydney ([PERSON_NAME] Intl)" at bounding box center [323, 101] width 504 height 158
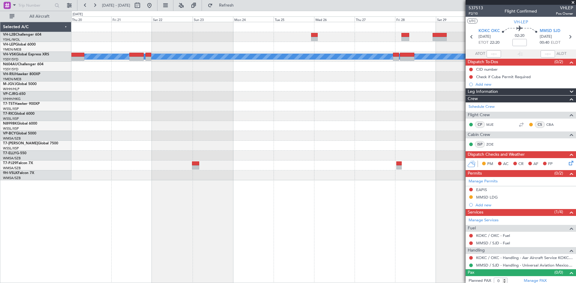
click at [171, 66] on div "MEL" at bounding box center [323, 101] width 504 height 158
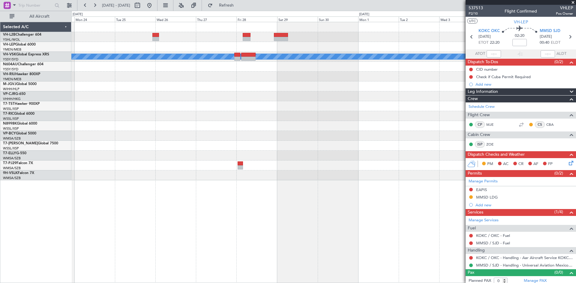
click at [221, 82] on div "MEL" at bounding box center [323, 101] width 504 height 158
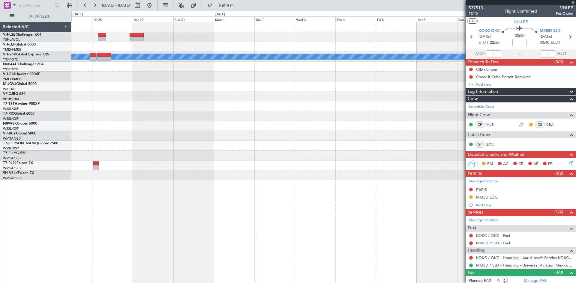
click at [238, 94] on div "MEL" at bounding box center [323, 101] width 504 height 158
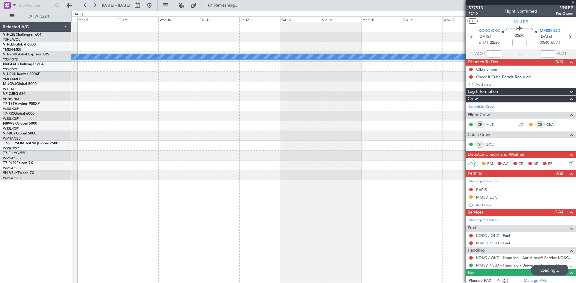
click at [94, 103] on div "MEL" at bounding box center [323, 101] width 504 height 158
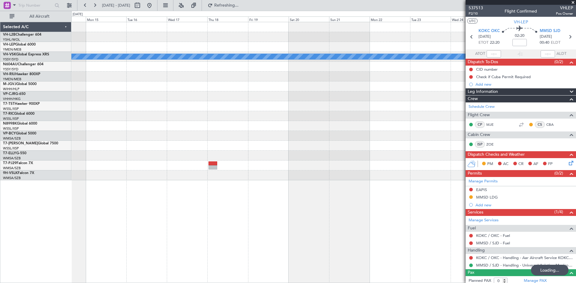
click at [112, 127] on div "MEL" at bounding box center [323, 101] width 504 height 158
click at [365, 114] on div "MEL" at bounding box center [323, 101] width 504 height 158
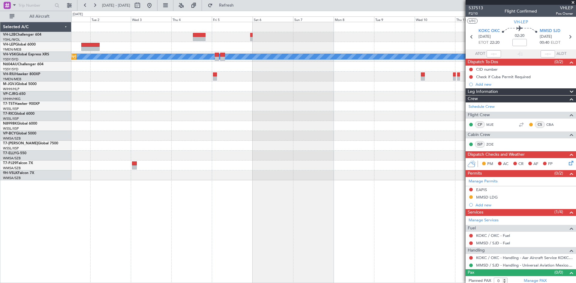
click at [276, 113] on div at bounding box center [323, 116] width 504 height 10
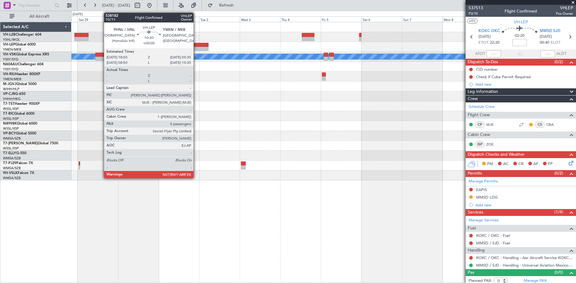
click at [196, 48] on div at bounding box center [199, 49] width 18 height 4
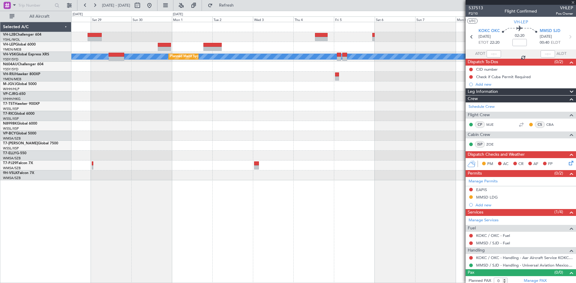
click at [233, 73] on div at bounding box center [323, 77] width 504 height 10
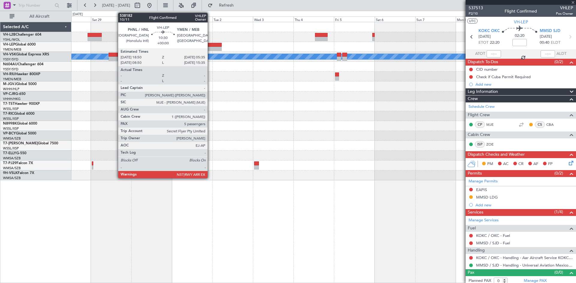
type input "5"
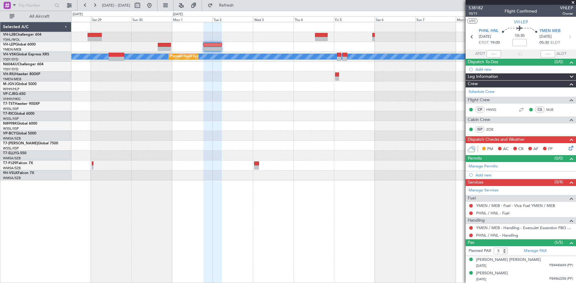
click at [257, 87] on div at bounding box center [323, 87] width 504 height 10
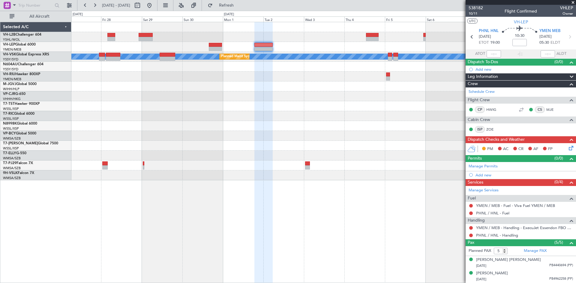
click at [288, 49] on div at bounding box center [323, 47] width 504 height 10
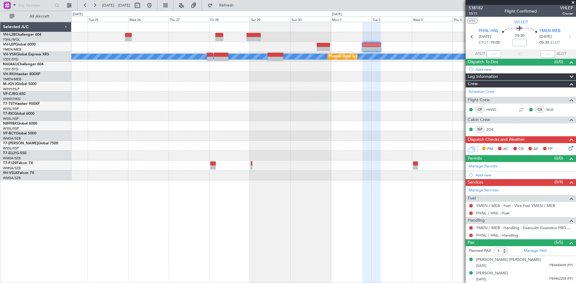
click at [340, 47] on div at bounding box center [323, 47] width 504 height 10
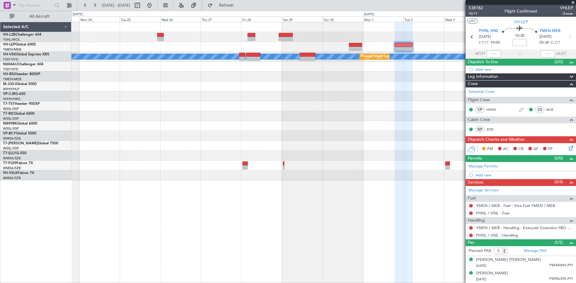
click at [266, 51] on div at bounding box center [323, 47] width 504 height 10
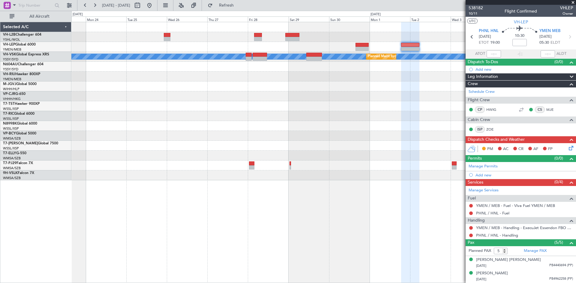
click at [267, 47] on div at bounding box center [323, 47] width 504 height 10
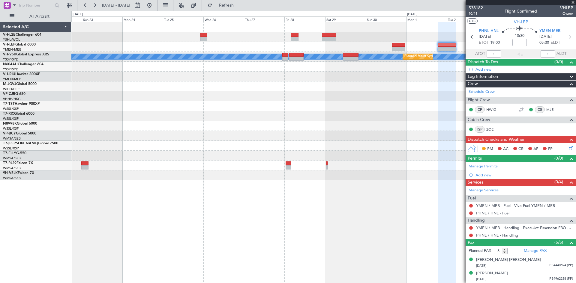
click at [283, 48] on div at bounding box center [323, 47] width 504 height 10
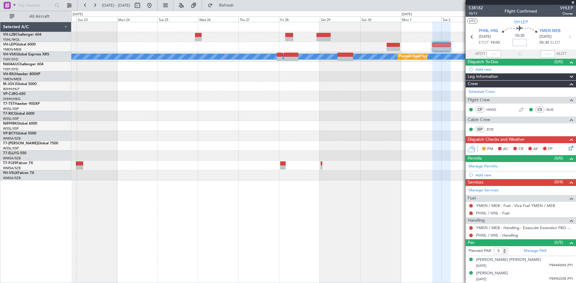
click at [268, 48] on div at bounding box center [323, 47] width 504 height 10
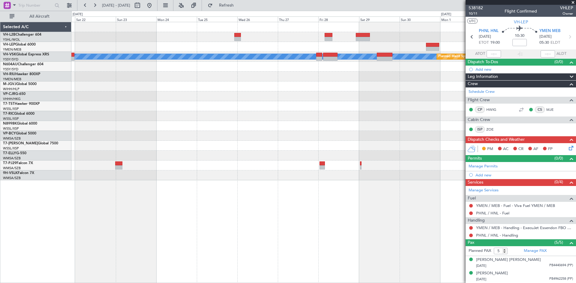
click at [247, 47] on div at bounding box center [323, 47] width 504 height 10
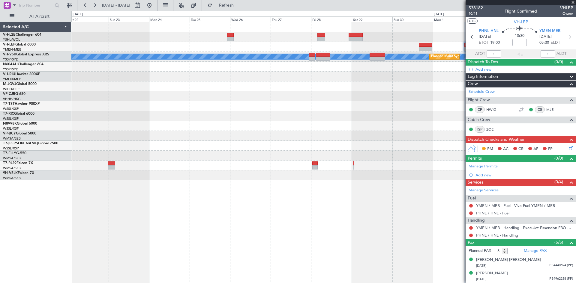
click at [290, 48] on div at bounding box center [323, 47] width 504 height 10
click at [253, 49] on div at bounding box center [323, 47] width 504 height 10
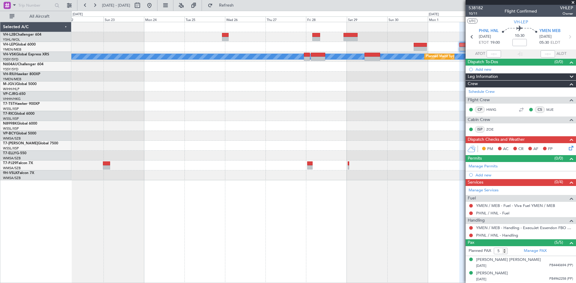
click at [248, 49] on div at bounding box center [323, 47] width 504 height 10
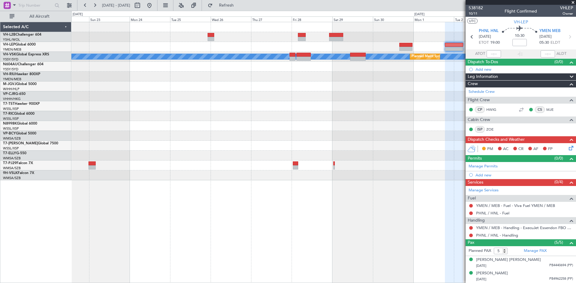
click at [275, 44] on div at bounding box center [323, 47] width 504 height 10
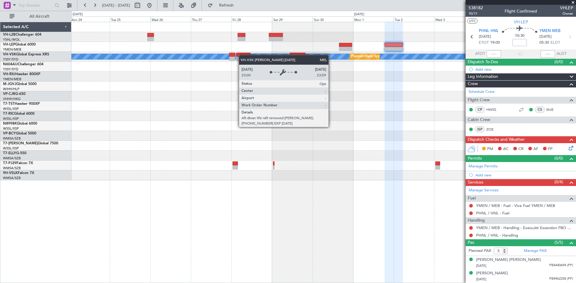
click at [216, 58] on div "[PERSON_NAME] Planned Maint Sydney ([PERSON_NAME] Intl)" at bounding box center [323, 101] width 504 height 158
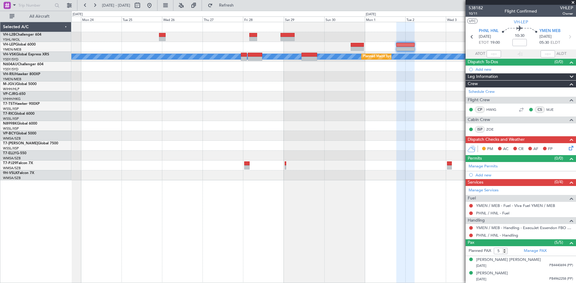
click at [231, 47] on div at bounding box center [323, 47] width 504 height 10
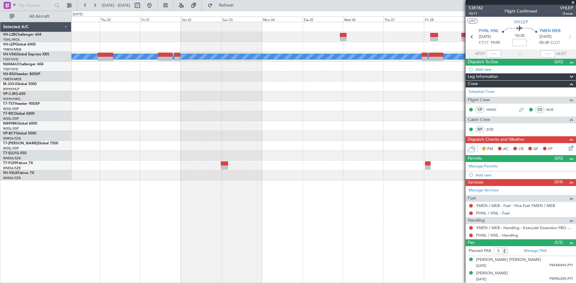
click at [391, 94] on div at bounding box center [323, 96] width 504 height 10
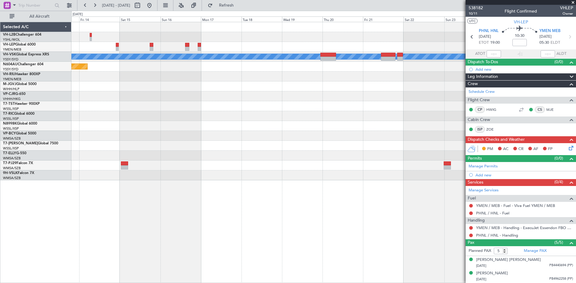
click at [471, 102] on fb-app "[DATE] - [DATE] Refresh Quick Links All Aircraft [PERSON_NAME] Planned Maint Sy…" at bounding box center [288, 143] width 576 height 279
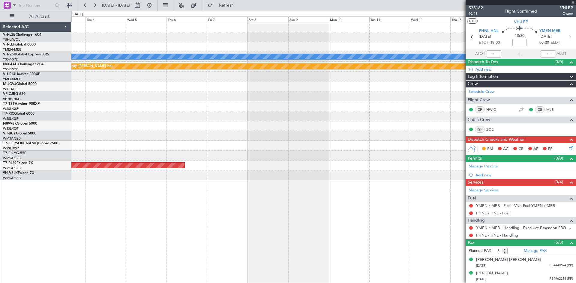
click at [401, 109] on div at bounding box center [323, 106] width 504 height 10
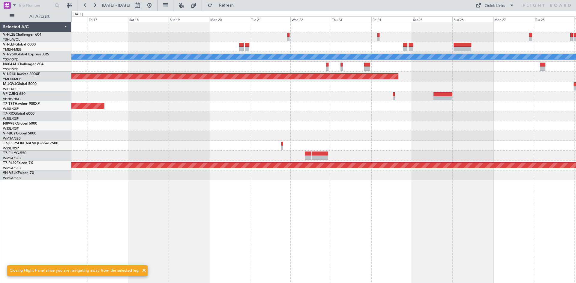
click at [373, 120] on div "[PERSON_NAME] Planned Maint [GEOGRAPHIC_DATA] ([GEOGRAPHIC_DATA]) Planned Maint…" at bounding box center [323, 101] width 504 height 158
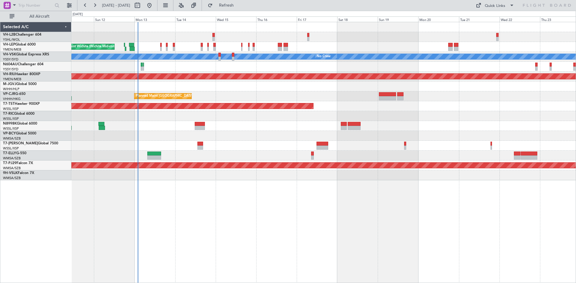
click at [211, 94] on div "Planned Maint [GEOGRAPHIC_DATA] ([GEOGRAPHIC_DATA] Intl)" at bounding box center [323, 96] width 504 height 10
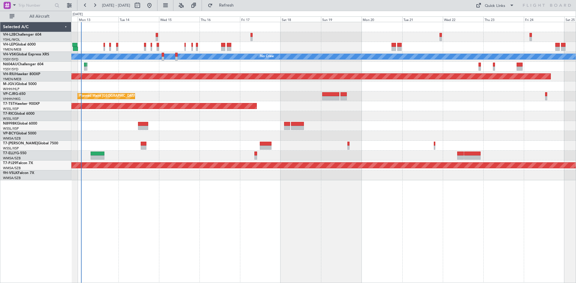
click at [331, 100] on div "Planned Maint [GEOGRAPHIC_DATA] ([GEOGRAPHIC_DATA] Intl)" at bounding box center [323, 96] width 504 height 10
click at [334, 103] on div "Planned Maint [GEOGRAPHIC_DATA] (Seletar)" at bounding box center [323, 106] width 504 height 10
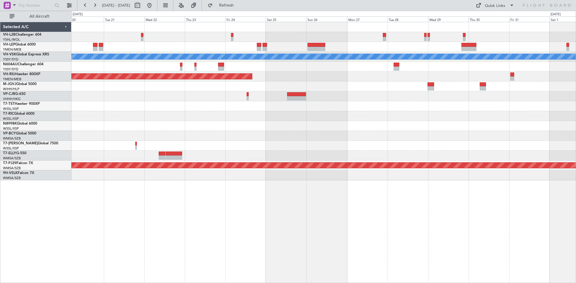
click at [361, 112] on div "[PERSON_NAME] No Crew Planned Maint Sydney ([PERSON_NAME] Intl) Planned Maint […" at bounding box center [323, 101] width 504 height 158
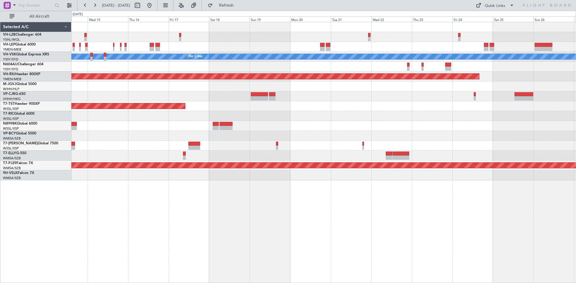
click at [569, 113] on div at bounding box center [323, 116] width 504 height 10
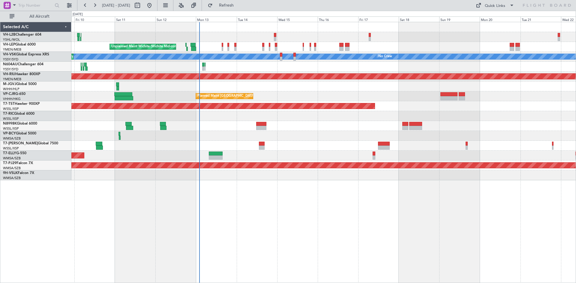
click at [528, 116] on div at bounding box center [323, 116] width 504 height 10
click at [515, 117] on div at bounding box center [323, 116] width 504 height 10
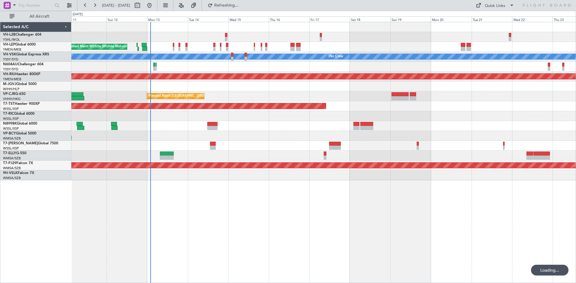
click at [469, 121] on div "Unplanned Maint Wichita (Wichita Mid-continent) [PERSON_NAME] No Crew Unplanned…" at bounding box center [323, 101] width 504 height 158
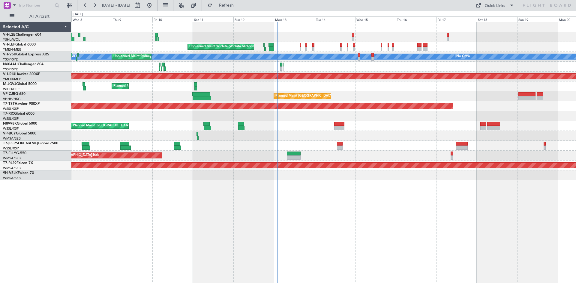
click at [248, 93] on div "Planned Maint [GEOGRAPHIC_DATA] ([GEOGRAPHIC_DATA] Intl)" at bounding box center [323, 96] width 504 height 10
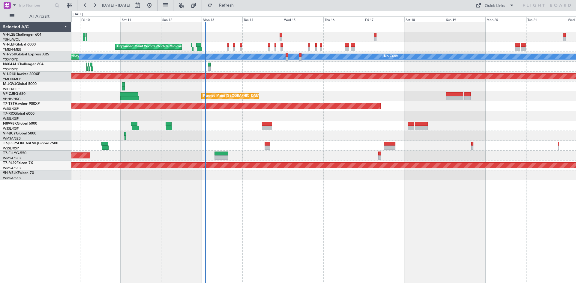
click at [287, 100] on div "Unplanned Maint Wichita (Wichita Mid-continent) [PERSON_NAME] No Crew Unplanned…" at bounding box center [323, 101] width 504 height 158
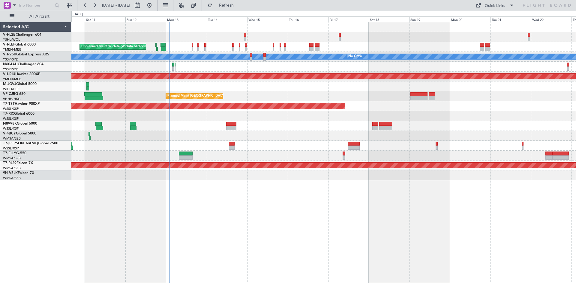
click at [469, 97] on div "Planned Maint [GEOGRAPHIC_DATA] ([GEOGRAPHIC_DATA] Intl)" at bounding box center [323, 96] width 504 height 10
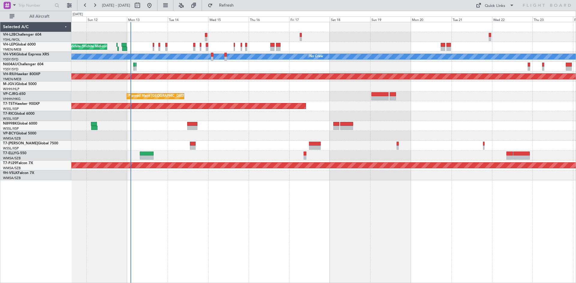
click at [433, 88] on div "Planned Maint [GEOGRAPHIC_DATA] (Seletar)" at bounding box center [323, 87] width 504 height 10
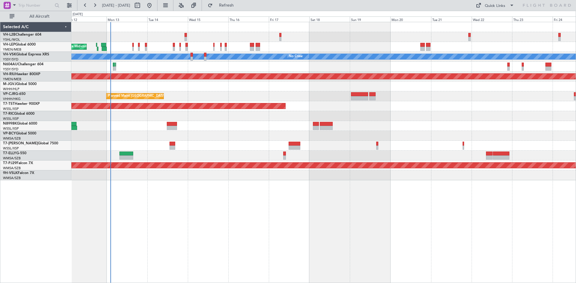
click at [421, 138] on div "Unplanned Maint Wichita (Wichita Mid-continent) [PERSON_NAME] No Crew Unplanned…" at bounding box center [323, 101] width 504 height 158
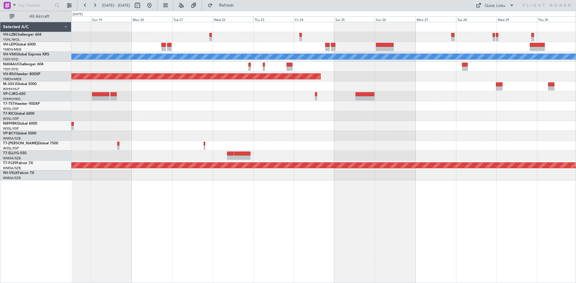
click at [234, 124] on div "[PERSON_NAME] No Crew Planned Maint Sydney ([PERSON_NAME] Intl) Planned Maint […" at bounding box center [323, 101] width 504 height 158
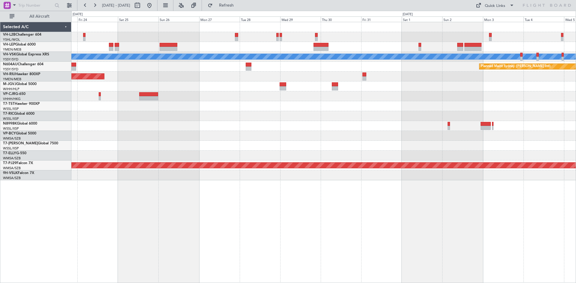
click at [227, 141] on div "[PERSON_NAME] Planned Maint Sydney ([PERSON_NAME] Intl) Planned Maint [GEOGRAPH…" at bounding box center [323, 101] width 504 height 158
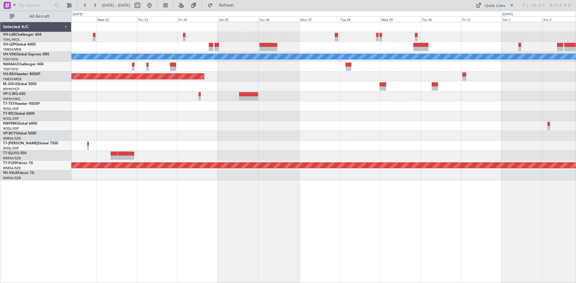
click at [542, 95] on div at bounding box center [323, 96] width 504 height 10
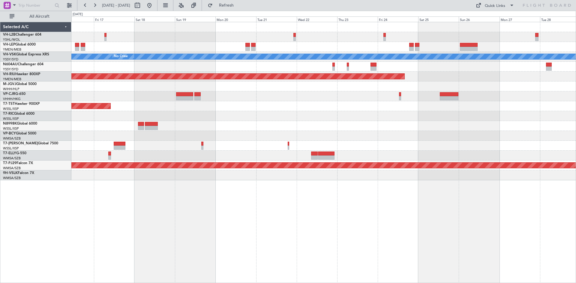
click at [453, 126] on div at bounding box center [323, 126] width 504 height 10
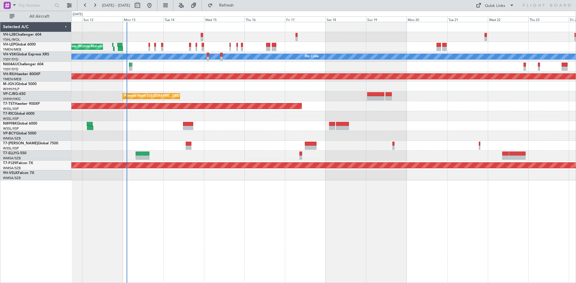
click at [483, 128] on div "Planned Maint [GEOGRAPHIC_DATA] (Seletar)" at bounding box center [323, 126] width 504 height 10
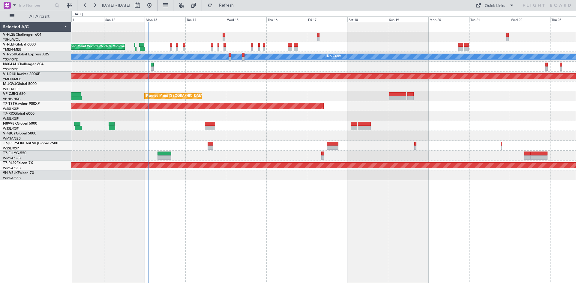
click at [398, 113] on div "Unplanned Maint Wichita (Wichita Mid-continent) [PERSON_NAME] No Crew Unplanned…" at bounding box center [323, 101] width 504 height 158
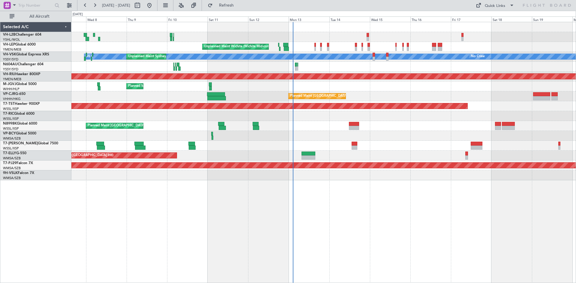
click at [288, 46] on div "Unplanned Maint Wichita (Wichita Mid-continent)" at bounding box center [323, 47] width 504 height 10
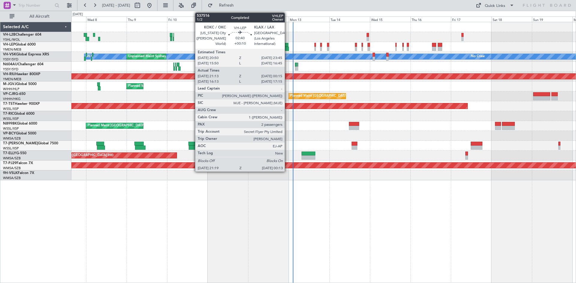
click at [286, 45] on div at bounding box center [285, 45] width 5 height 4
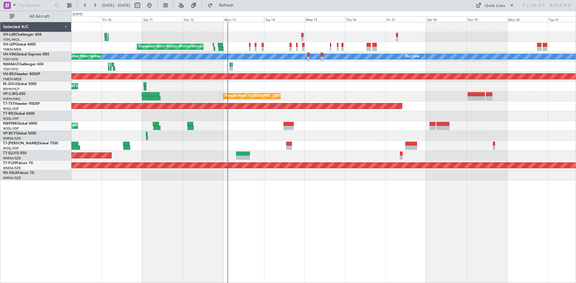
click at [375, 136] on div "Unplanned Maint Wichita (Wichita Mid-continent) [PERSON_NAME] No Crew Unplanned…" at bounding box center [323, 101] width 504 height 158
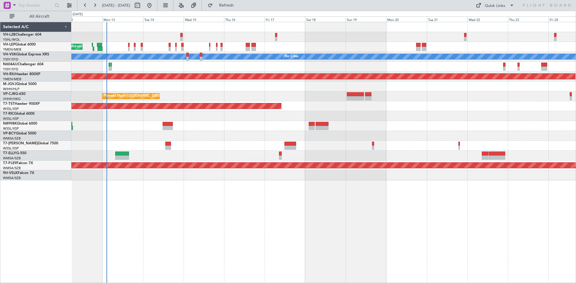
click at [202, 81] on div "Planned Maint [GEOGRAPHIC_DATA] ([GEOGRAPHIC_DATA])" at bounding box center [323, 77] width 504 height 10
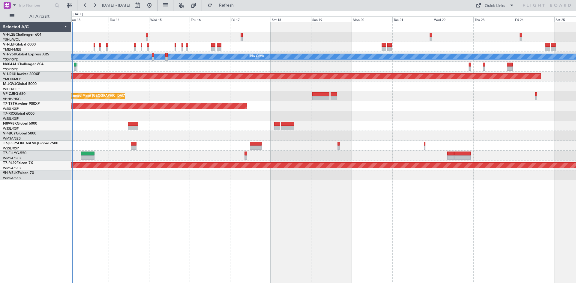
click at [403, 123] on div "Unplanned Maint Wichita (Wichita Mid-continent) [PERSON_NAME] No Crew Planned M…" at bounding box center [323, 101] width 504 height 158
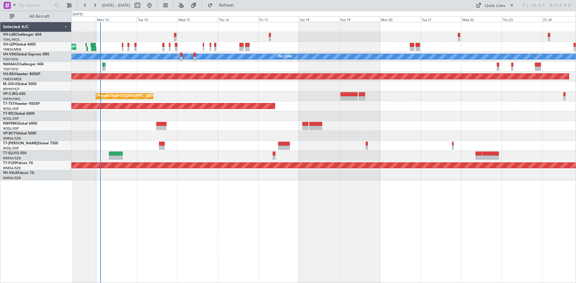
click at [391, 109] on div "Planned Maint [GEOGRAPHIC_DATA] (Seletar)" at bounding box center [323, 106] width 504 height 10
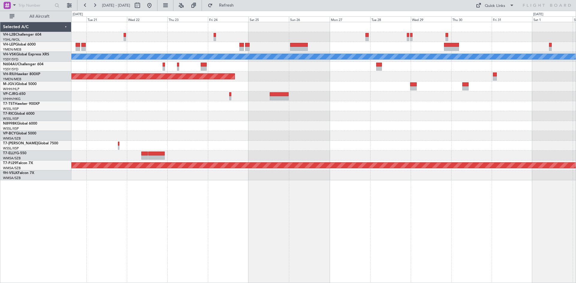
click at [165, 127] on div "MEL No Crew Planned Maint Sydney (Kingsford Smith Intl) Planned Maint Melbourne…" at bounding box center [323, 101] width 504 height 158
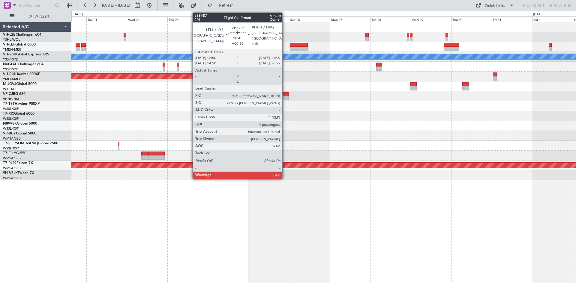
click at [285, 92] on div at bounding box center [279, 94] width 19 height 4
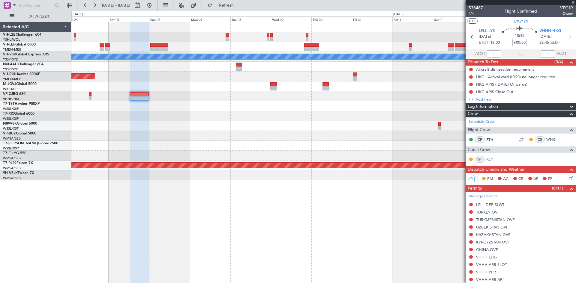
click at [262, 124] on div "[PERSON_NAME] Planned Maint Sydney ([PERSON_NAME] Intl) Planned Maint [GEOGRAPH…" at bounding box center [323, 101] width 504 height 158
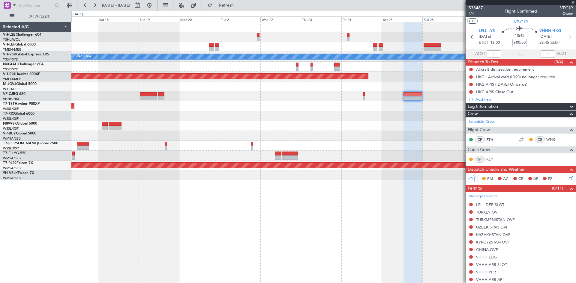
click at [390, 82] on div at bounding box center [323, 87] width 504 height 10
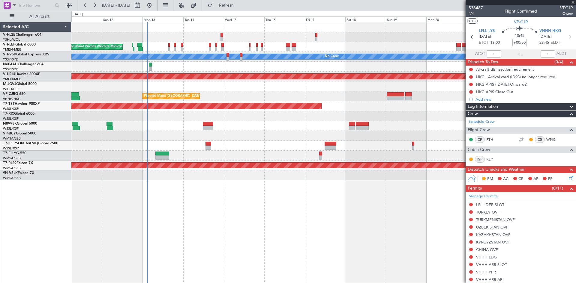
click at [375, 103] on div "Planned Maint [GEOGRAPHIC_DATA] (Seletar)" at bounding box center [323, 106] width 504 height 10
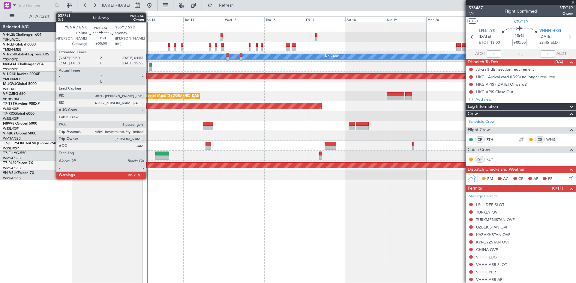
click at [149, 69] on div at bounding box center [150, 69] width 2 height 4
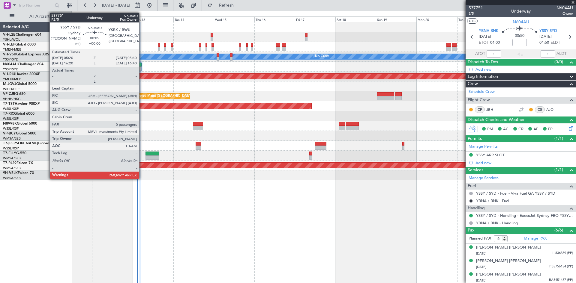
click at [142, 67] on div at bounding box center [141, 69] width 1 height 4
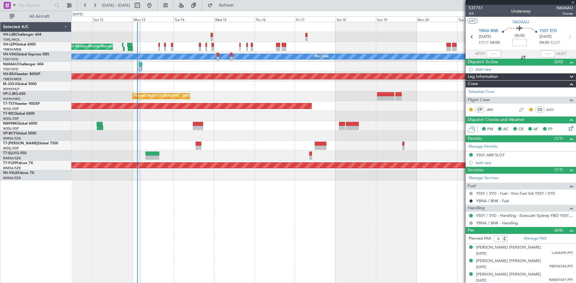
type input "0"
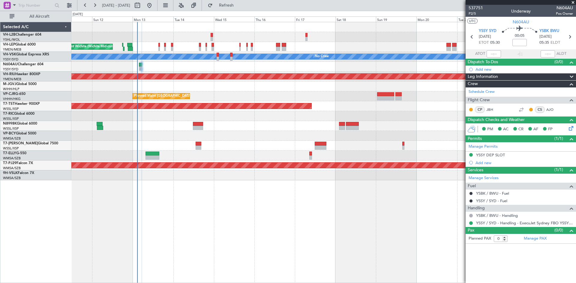
click at [175, 69] on div at bounding box center [323, 67] width 504 height 10
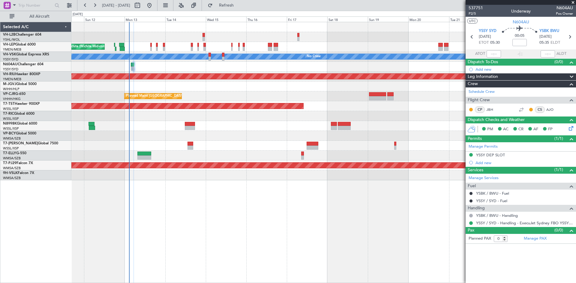
click at [164, 51] on div "Unplanned Maint Wichita (Wichita Mid-continent)" at bounding box center [323, 47] width 504 height 10
click at [164, 51] on div at bounding box center [164, 49] width 2 height 4
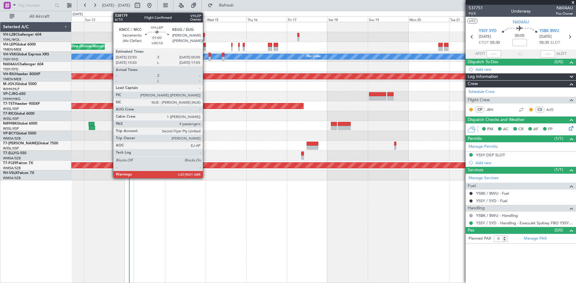
click at [205, 47] on div at bounding box center [204, 49] width 2 height 4
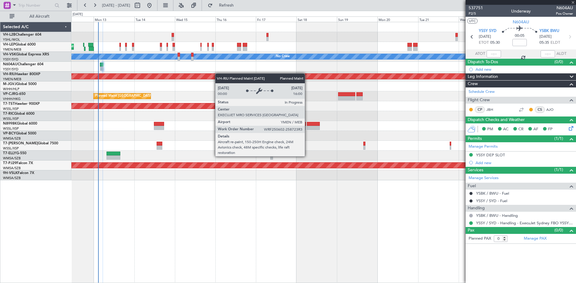
type input "+00:10"
type input "9"
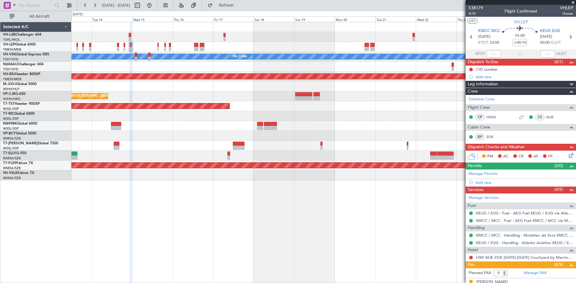
click at [285, 140] on div at bounding box center [323, 136] width 504 height 10
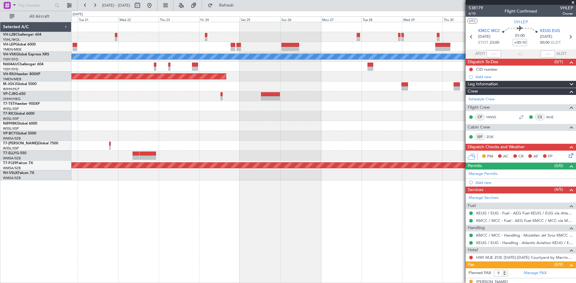
click at [113, 92] on div "MEL No Crew Planned Maint Sydney (Kingsford Smith Intl) Planned Maint Melbourne…" at bounding box center [323, 101] width 504 height 158
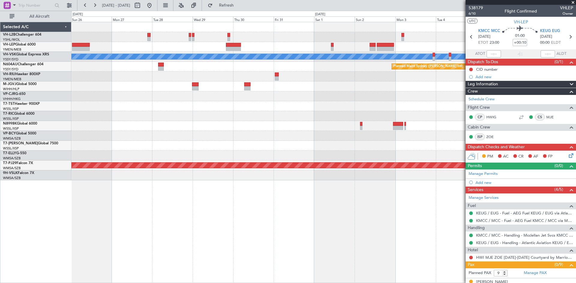
click at [159, 64] on div "[PERSON_NAME] Planned Maint Sydney ([PERSON_NAME] Intl) Planned Maint [GEOGRAPH…" at bounding box center [323, 101] width 504 height 158
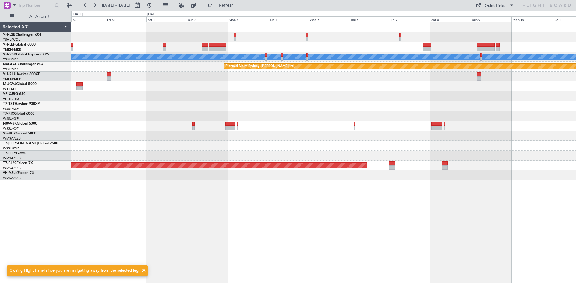
click at [492, 44] on div at bounding box center [486, 45] width 18 height 4
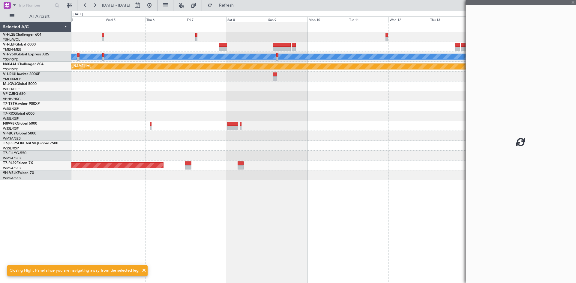
click at [226, 108] on div "[PERSON_NAME] Planned Maint Sydney ([PERSON_NAME] Intl) Planned Maint [GEOGRAPH…" at bounding box center [323, 101] width 504 height 158
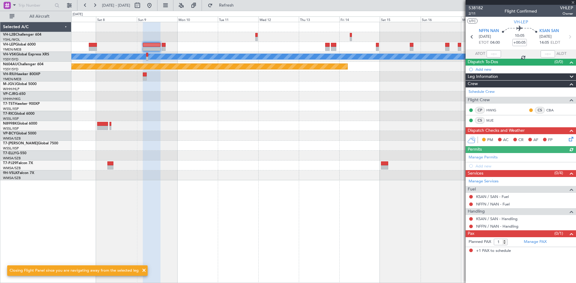
click at [176, 48] on div at bounding box center [323, 47] width 504 height 10
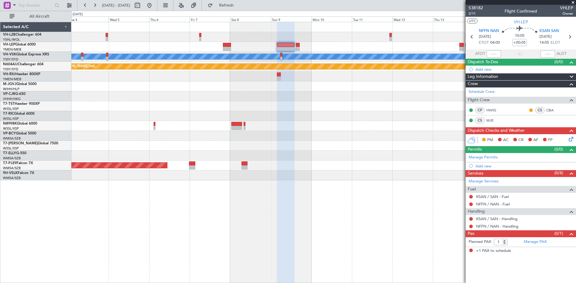
click at [382, 53] on div "MEL" at bounding box center [323, 57] width 504 height 10
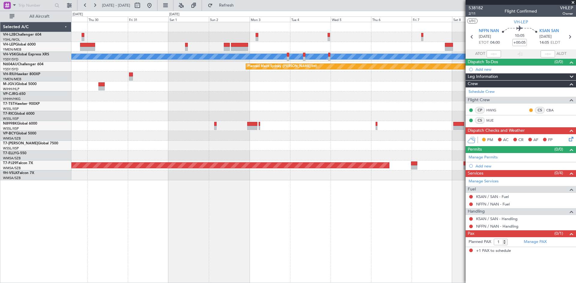
click at [406, 103] on div at bounding box center [323, 106] width 504 height 10
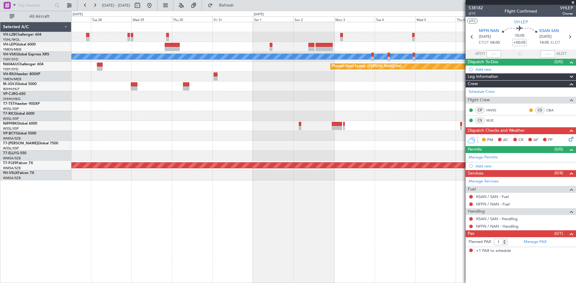
click at [303, 35] on div at bounding box center [323, 37] width 504 height 10
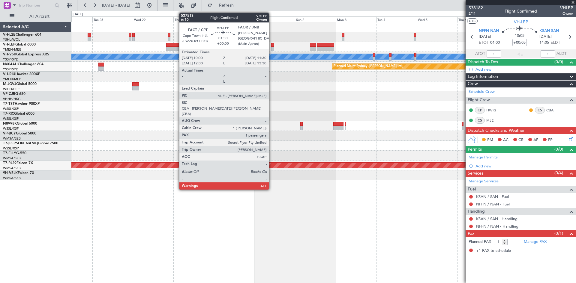
click at [271, 45] on div at bounding box center [272, 45] width 3 height 4
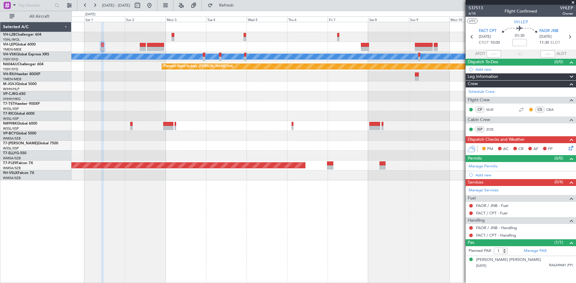
click at [203, 114] on div "[PERSON_NAME] Planned Maint Sydney ([PERSON_NAME] Intl) Planned Maint [GEOGRAPH…" at bounding box center [323, 101] width 504 height 158
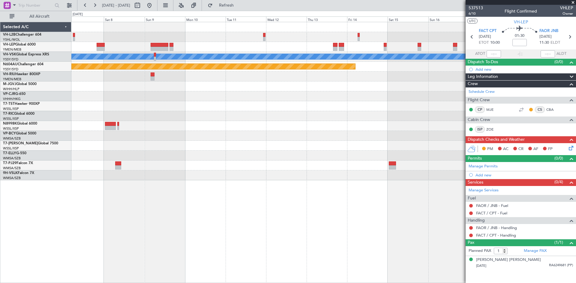
click at [181, 124] on div "[PERSON_NAME] Planned Maint Sydney ([PERSON_NAME] Intl) Planned Maint [GEOGRAPH…" at bounding box center [323, 101] width 504 height 158
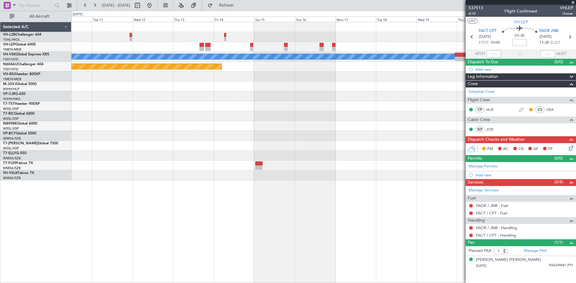
click at [277, 46] on div "[PERSON_NAME] Planned Maint Sydney ([PERSON_NAME] Intl)" at bounding box center [323, 101] width 504 height 158
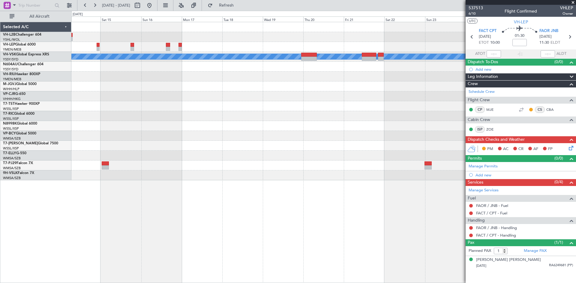
click at [203, 49] on div "[PERSON_NAME] Planned Maint Sydney ([PERSON_NAME] Intl)" at bounding box center [323, 101] width 504 height 158
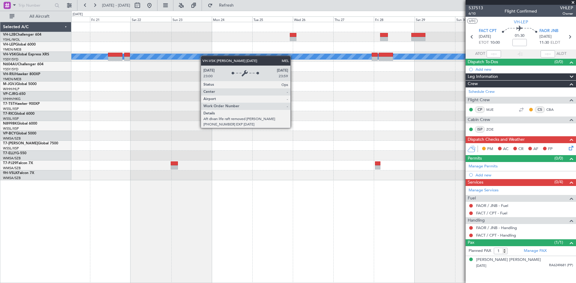
click at [171, 58] on div "MEL" at bounding box center [323, 101] width 504 height 158
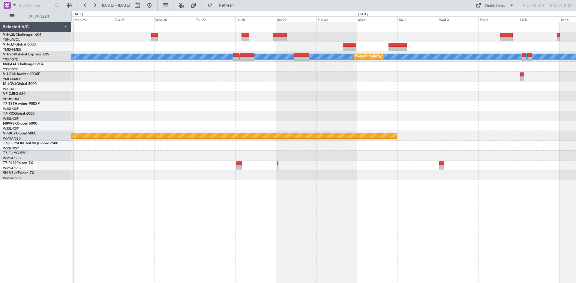
click at [482, 44] on div at bounding box center [323, 47] width 504 height 10
click at [469, 67] on div "[PERSON_NAME] Planned Maint Sydney ([PERSON_NAME] Intl) Planned Maint [GEOGRAPH…" at bounding box center [323, 101] width 504 height 158
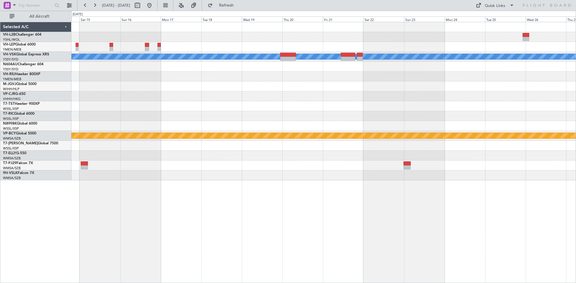
click at [494, 79] on div "[PERSON_NAME] Planned Maint Sydney ([PERSON_NAME] Intl) Planned Maint [GEOGRAPH…" at bounding box center [323, 101] width 504 height 158
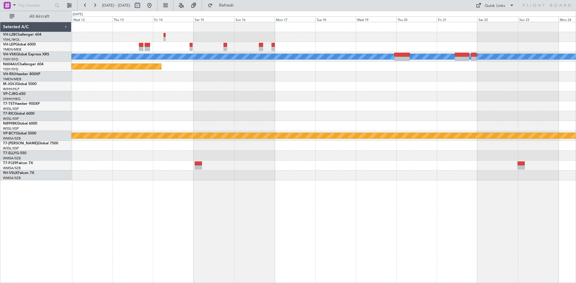
click at [461, 82] on div at bounding box center [323, 87] width 504 height 10
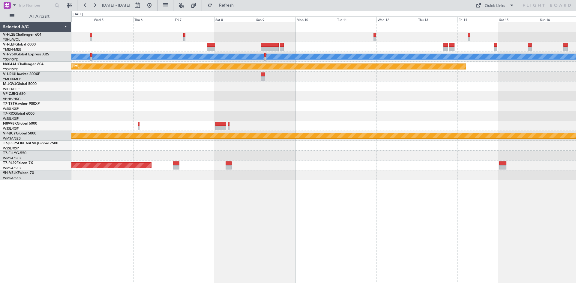
click at [467, 88] on div "MEL Planned Maint Sydney (Kingsford Smith Intl) Planned Maint Kuala Lumpur (Sul…" at bounding box center [323, 101] width 504 height 158
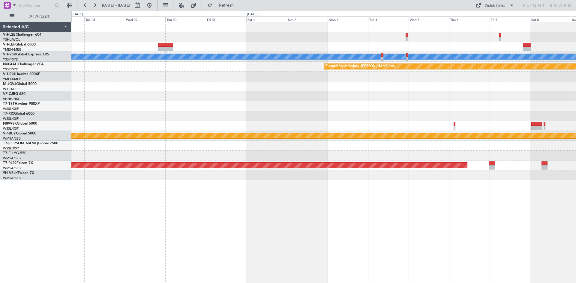
click at [473, 96] on div at bounding box center [323, 96] width 504 height 10
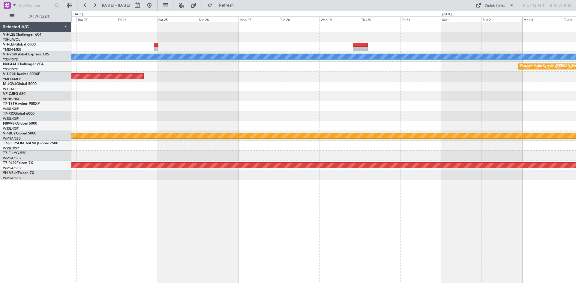
click at [493, 85] on div "MEL Planned Maint Sydney (Kingsford Smith Intl) Planned Maint Melbourne (Essend…" at bounding box center [323, 101] width 504 height 158
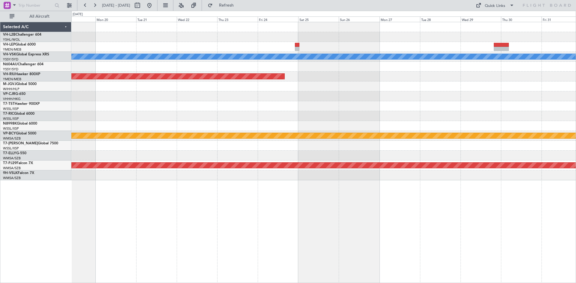
click at [540, 89] on div "MEL Planned Maint Sydney (Kingsford Smith Intl) Planned Maint Melbourne (Essend…" at bounding box center [323, 101] width 504 height 158
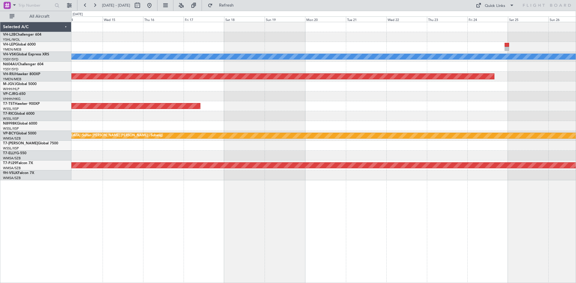
click at [516, 96] on div at bounding box center [323, 96] width 504 height 10
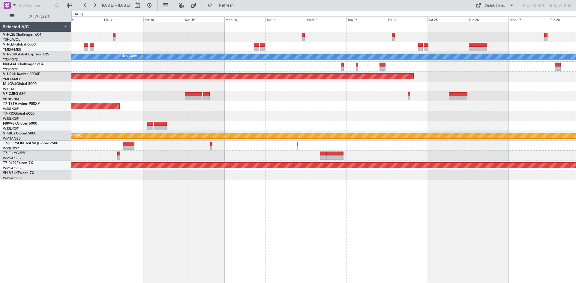
click at [300, 53] on div "MEL No Crew Planned Maint Melbourne (Essendon) Planned Maint Hong Kong (Hong Ko…" at bounding box center [323, 101] width 504 height 158
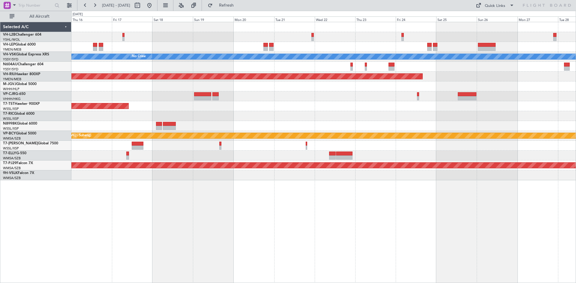
click at [284, 49] on div at bounding box center [323, 47] width 504 height 10
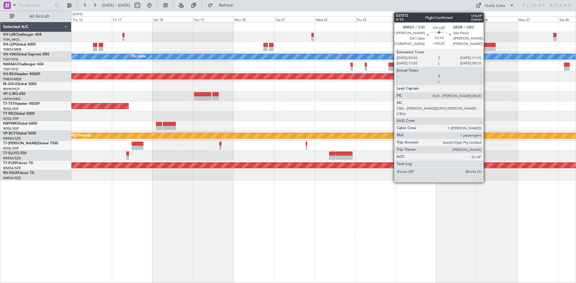
click at [486, 47] on div at bounding box center [487, 49] width 18 height 4
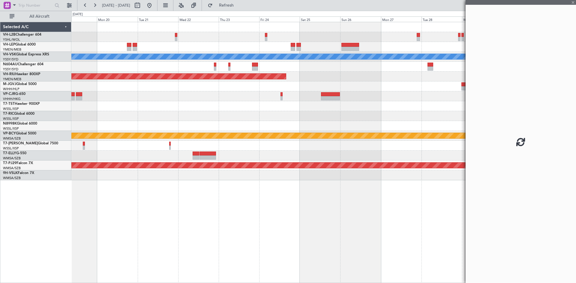
click at [309, 50] on div at bounding box center [323, 47] width 504 height 10
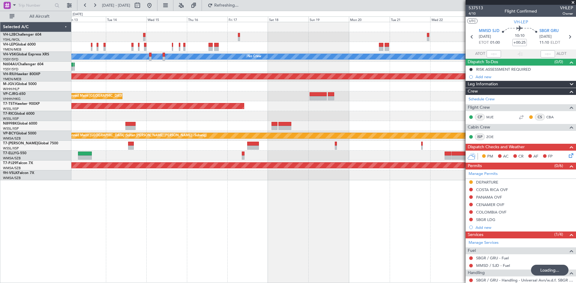
click at [395, 88] on div "Unplanned Maint Wichita (Wichita Mid-continent) MEL No Crew Planned Maint Melbo…" at bounding box center [323, 101] width 504 height 158
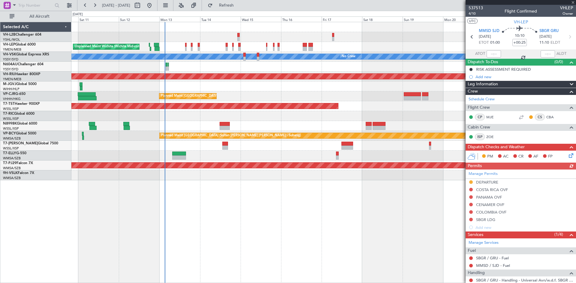
click at [133, 115] on div "Unplanned Maint Wichita (Wichita Mid-continent) MEL No Crew Unplanned Maint Syd…" at bounding box center [323, 101] width 504 height 158
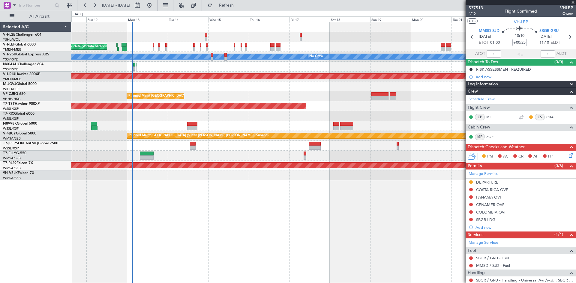
click at [202, 93] on div "Unplanned Maint Wichita (Wichita Mid-continent) MEL No Crew Unplanned Maint Syd…" at bounding box center [323, 101] width 504 height 158
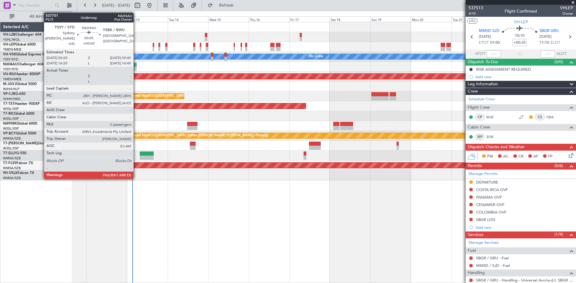
click at [136, 66] on div at bounding box center [136, 65] width 1 height 4
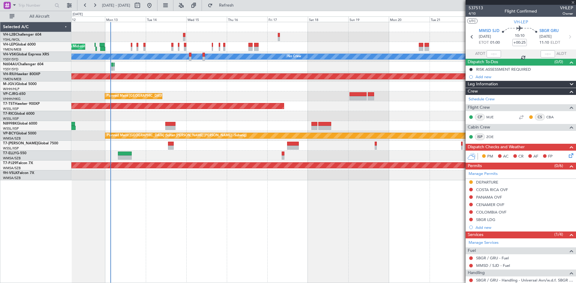
click at [189, 68] on div at bounding box center [323, 67] width 504 height 10
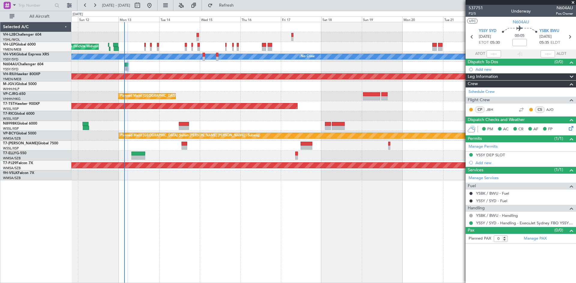
click at [285, 90] on div "Planned Maint [GEOGRAPHIC_DATA] (Seletar)" at bounding box center [323, 87] width 504 height 10
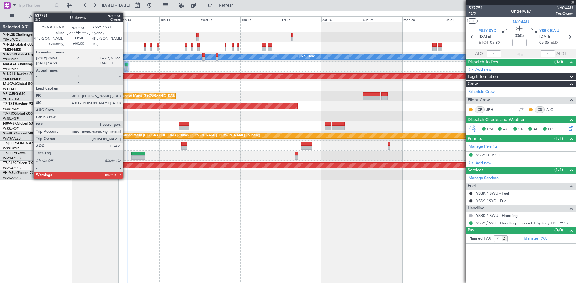
click at [126, 67] on div at bounding box center [126, 69] width 2 height 4
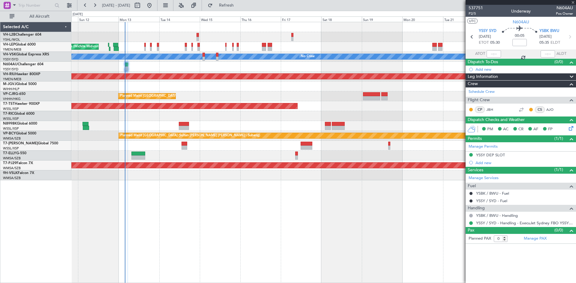
type input "6"
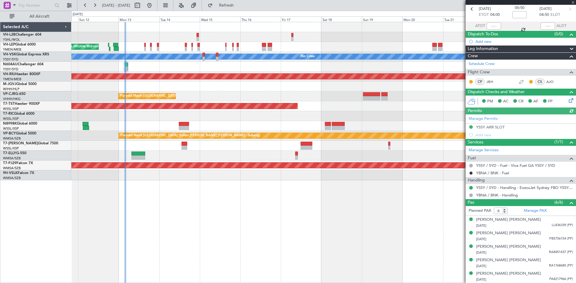
scroll to position [41, 0]
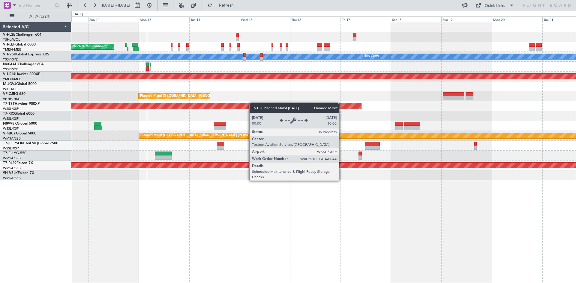
click at [241, 104] on div "Unplanned Maint Wichita (Wichita Mid-continent) [PERSON_NAME] No Crew Unplanned…" at bounding box center [323, 101] width 504 height 158
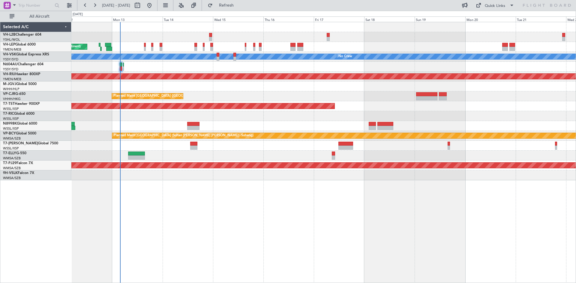
click at [347, 51] on div "Unplanned Maint Wichita (Wichita Mid-continent)" at bounding box center [323, 47] width 504 height 10
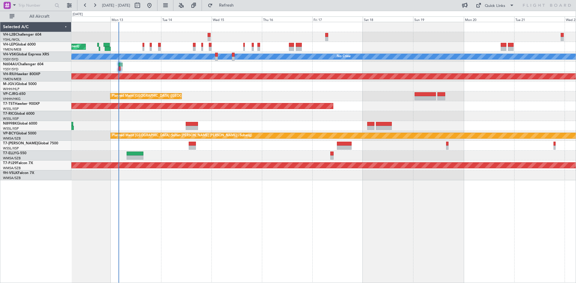
click at [450, 98] on div "Planned Maint [GEOGRAPHIC_DATA] ([GEOGRAPHIC_DATA] Intl)" at bounding box center [323, 96] width 504 height 10
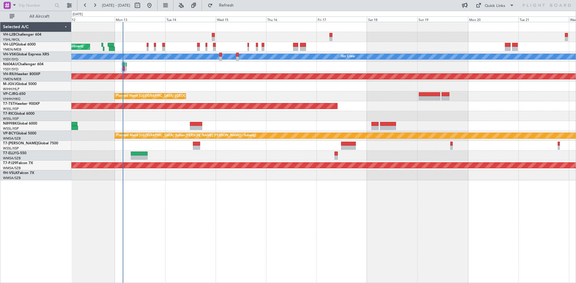
click at [454, 96] on div "Planned Maint [GEOGRAPHIC_DATA] ([GEOGRAPHIC_DATA] Intl)" at bounding box center [323, 96] width 504 height 10
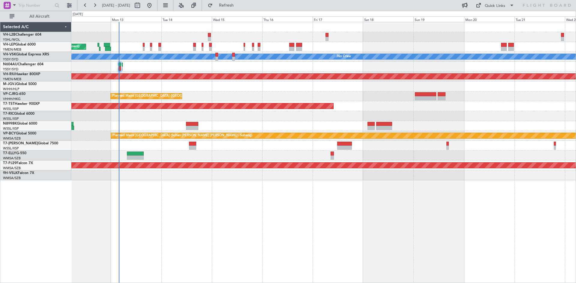
click at [454, 91] on div at bounding box center [323, 87] width 504 height 10
click at [143, 64] on div at bounding box center [323, 67] width 504 height 10
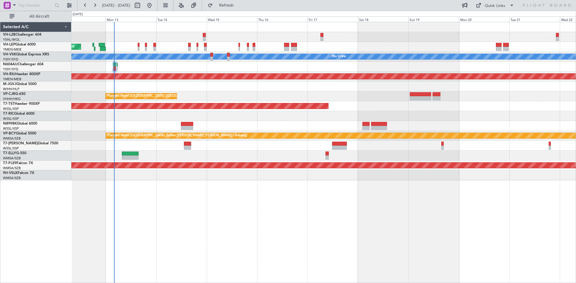
click at [192, 68] on div at bounding box center [323, 67] width 504 height 10
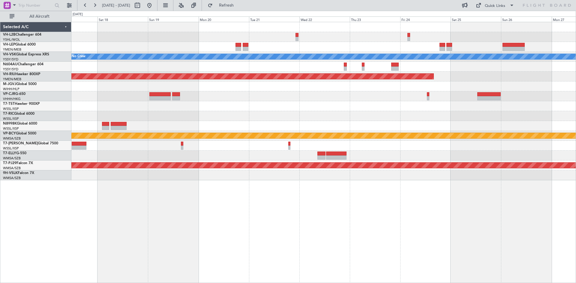
click at [63, 123] on div "MEL No Crew Planned Maint Melbourne (Essendon) Planned Maint Singapore (Seletar…" at bounding box center [288, 147] width 576 height 273
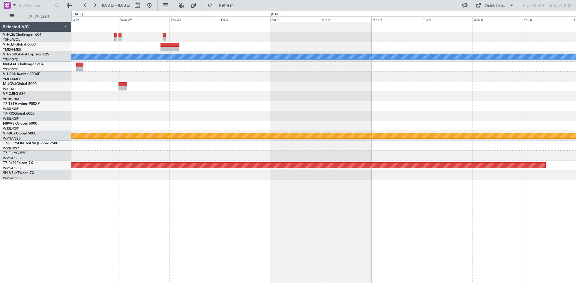
click at [95, 129] on div "MEL Planned Maint Kuala Lumpur (Sultan Abdul Aziz Shah - Subang) Planned Maint …" at bounding box center [323, 101] width 504 height 158
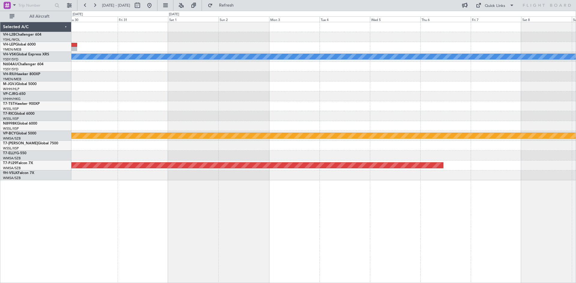
click at [101, 135] on div "MEL Planned Maint Kuala Lumpur (Sultan Abdul Aziz Shah - Subang) Planned Maint …" at bounding box center [323, 101] width 504 height 158
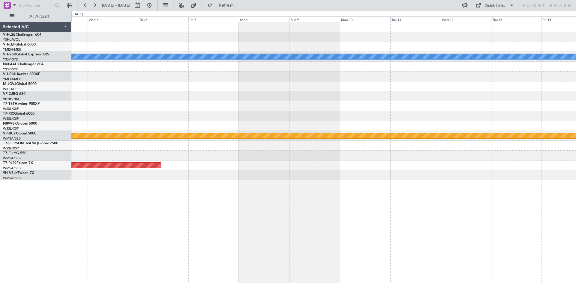
click at [124, 127] on div "MEL Planned Maint Kuala Lumpur (Sultan Abdul Aziz Shah - Subang) Planned Maint …" at bounding box center [323, 101] width 504 height 158
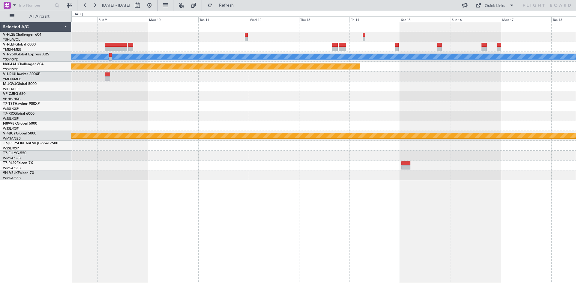
click at [373, 119] on div at bounding box center [323, 116] width 504 height 10
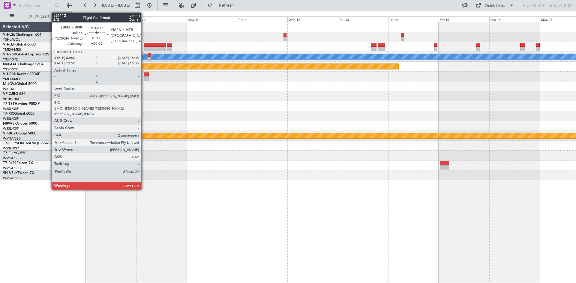
click at [144, 75] on div at bounding box center [146, 75] width 5 height 4
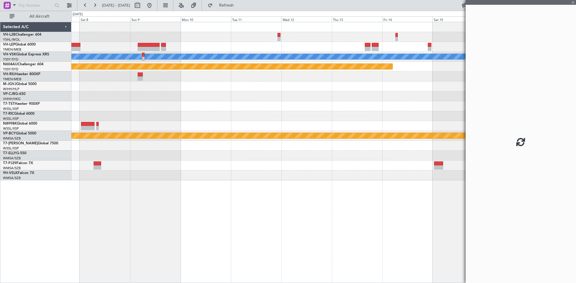
click at [295, 90] on div at bounding box center [323, 87] width 504 height 10
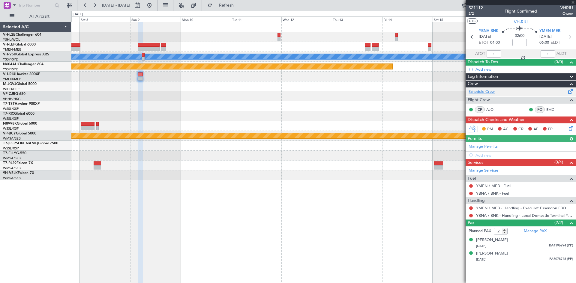
click at [483, 92] on link "Schedule Crew" at bounding box center [481, 92] width 26 height 6
click at [486, 91] on link "Schedule Crew" at bounding box center [481, 92] width 26 height 6
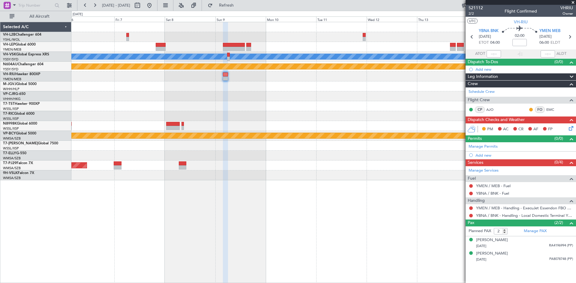
click at [406, 111] on div "MEL Planned Maint Sydney (Kingsford Smith Intl) Planned Maint Kuala Lumpur (Sul…" at bounding box center [323, 101] width 504 height 158
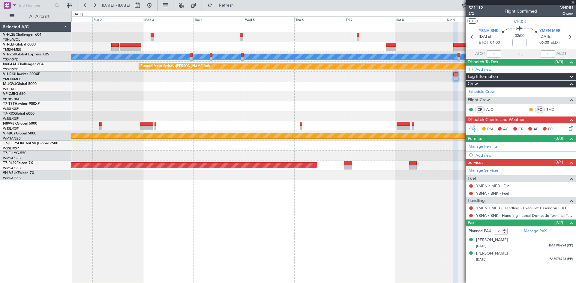
click at [384, 112] on div at bounding box center [323, 116] width 504 height 10
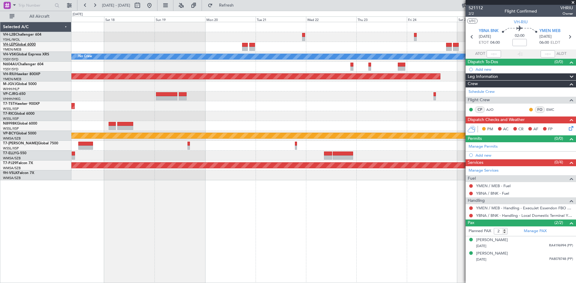
click at [34, 43] on link "VH-LEP Global 6000" at bounding box center [19, 45] width 33 height 4
